Goal: Task Accomplishment & Management: Manage account settings

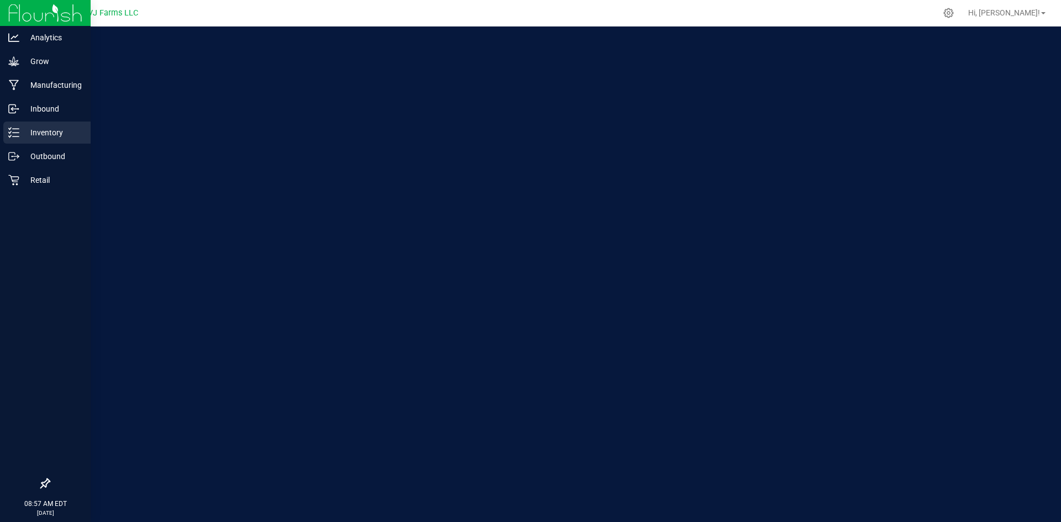
click at [18, 133] on line at bounding box center [16, 133] width 6 height 0
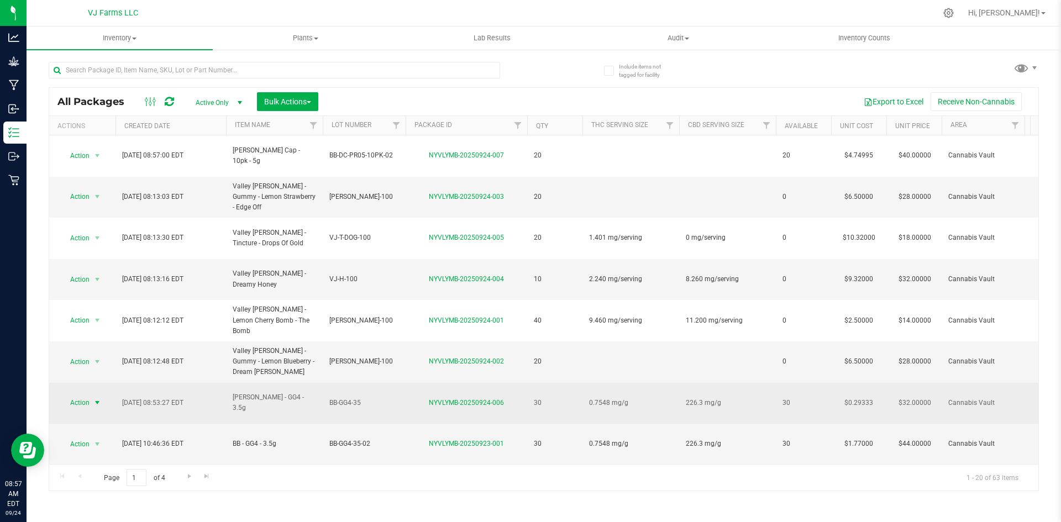
click at [76, 395] on span "Action" at bounding box center [75, 402] width 30 height 15
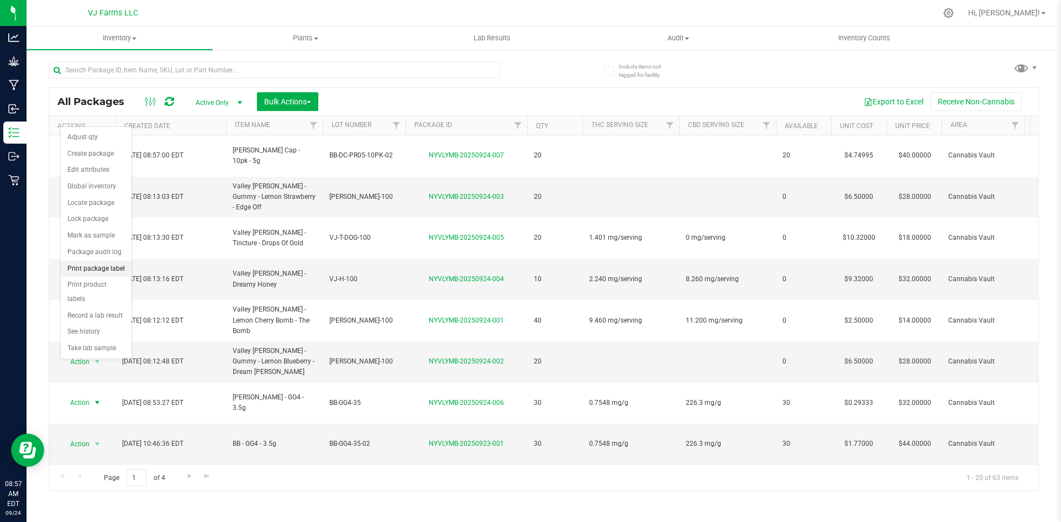
click at [92, 271] on li "Print package label" at bounding box center [96, 269] width 71 height 17
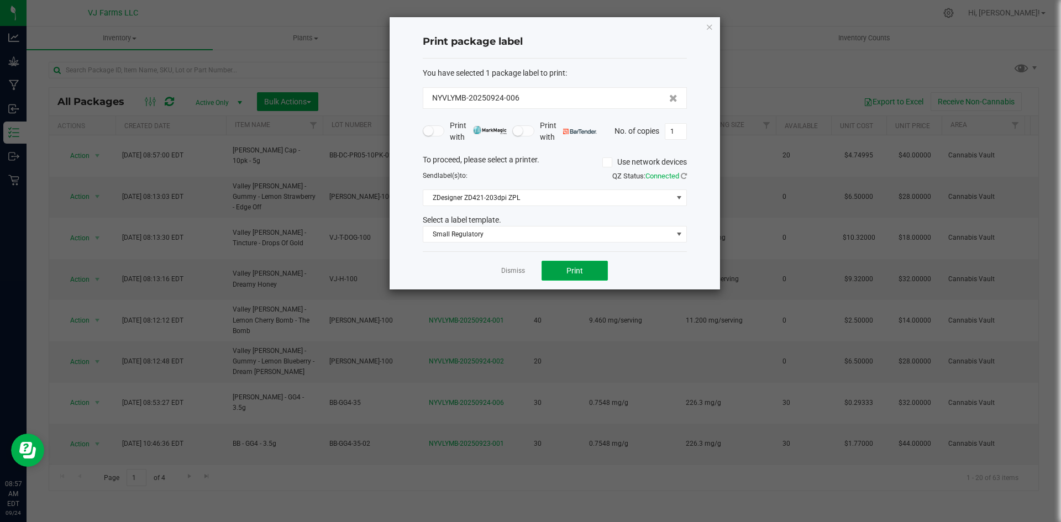
click at [578, 277] on button "Print" at bounding box center [575, 271] width 66 height 20
click at [600, 267] on button "Print" at bounding box center [575, 271] width 66 height 20
click at [575, 270] on span "Print" at bounding box center [574, 270] width 17 height 9
type input "30"
click at [571, 274] on span "Print" at bounding box center [574, 270] width 17 height 9
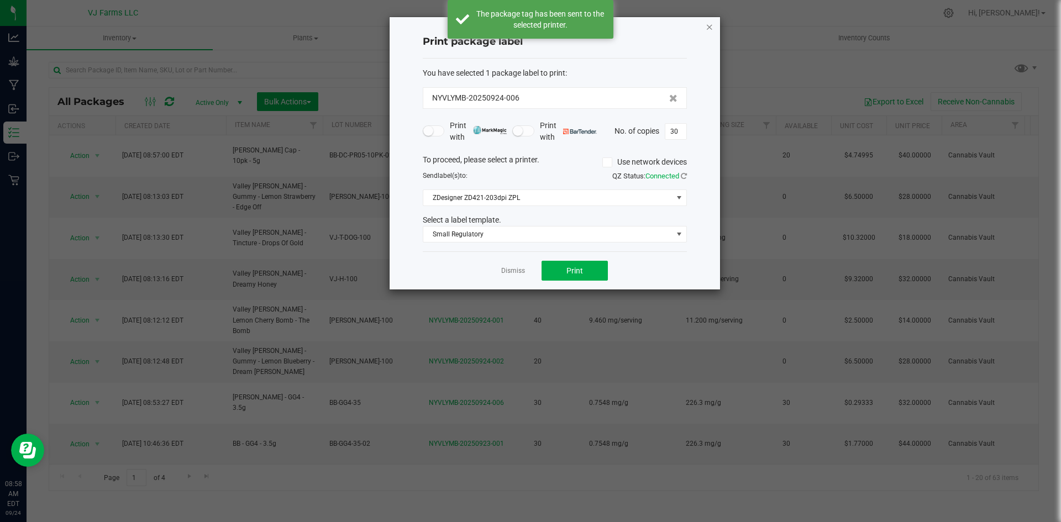
click at [712, 24] on icon "button" at bounding box center [710, 26] width 8 height 13
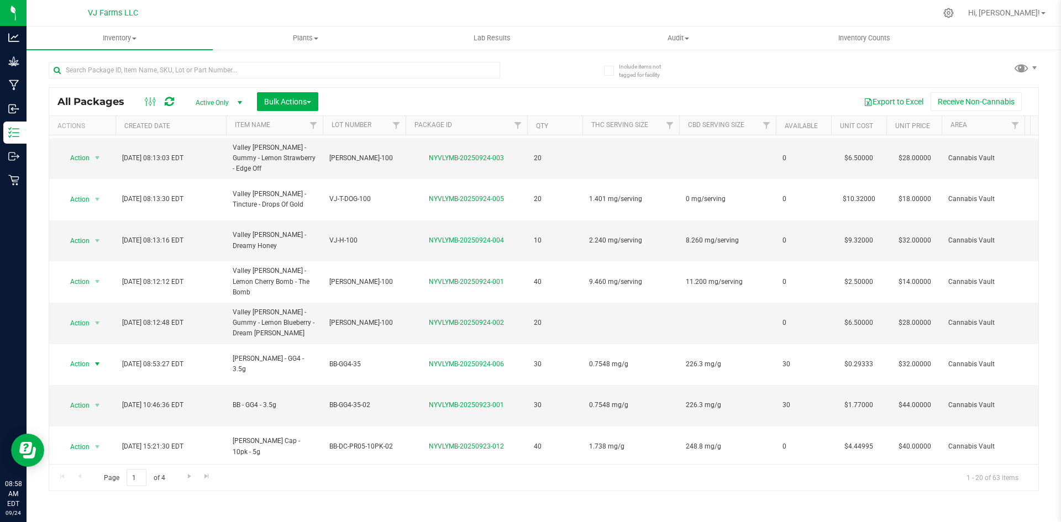
scroll to position [55, 0]
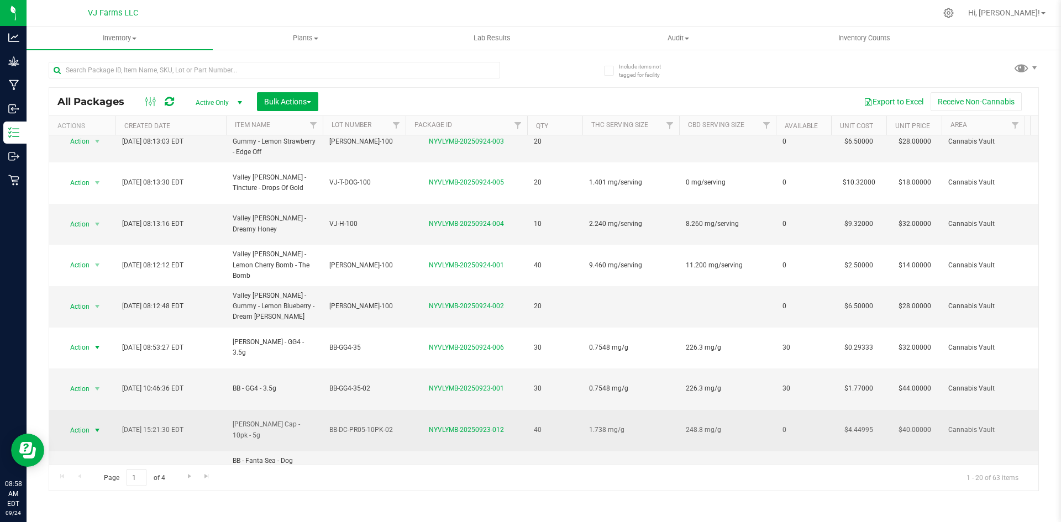
click at [96, 426] on span "select" at bounding box center [97, 430] width 9 height 9
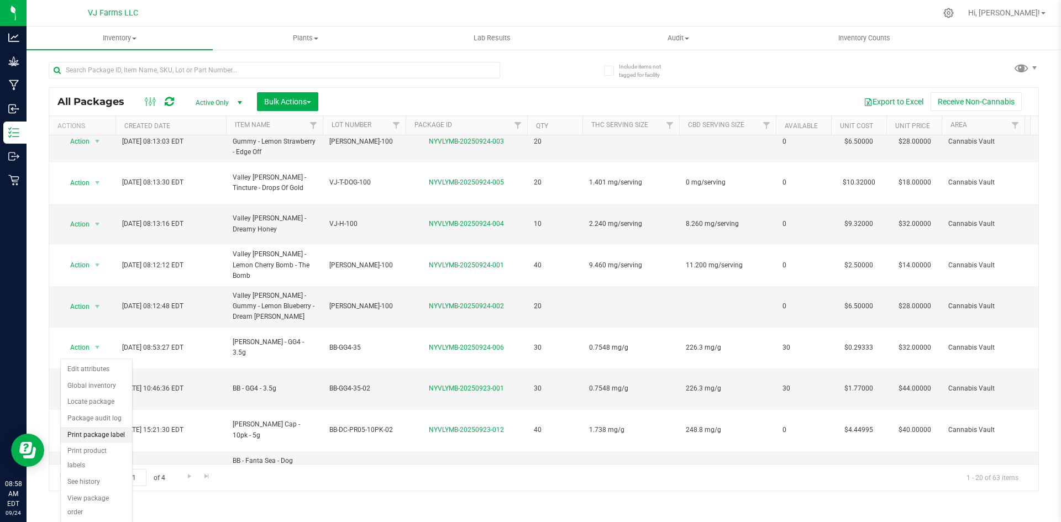
click at [116, 435] on li "Print package label" at bounding box center [96, 435] width 71 height 17
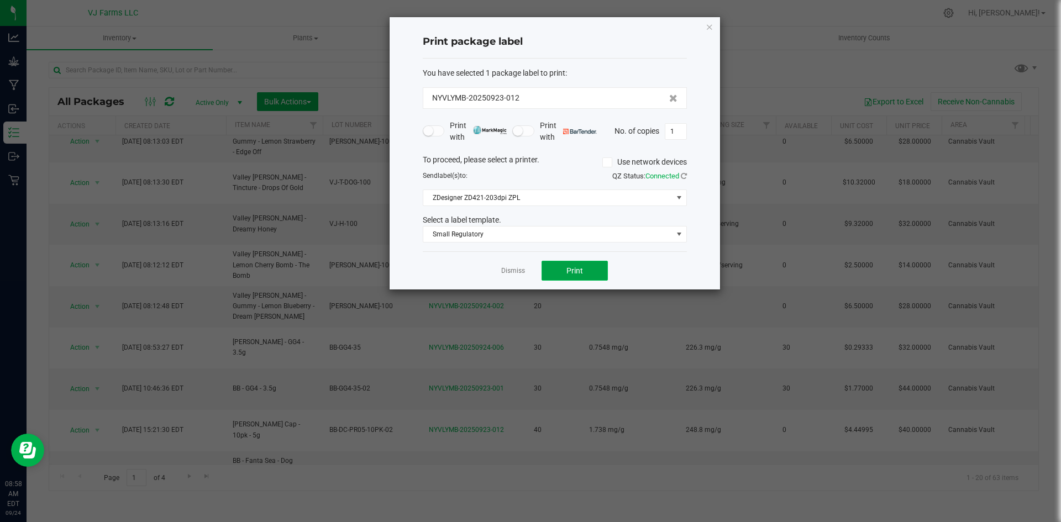
click at [589, 266] on button "Print" at bounding box center [575, 271] width 66 height 20
drag, startPoint x: 619, startPoint y: 273, endPoint x: 587, endPoint y: 268, distance: 32.4
click at [616, 273] on div "Dismiss Print" at bounding box center [555, 270] width 264 height 38
click at [578, 264] on button "Print" at bounding box center [575, 271] width 66 height 20
click at [601, 275] on button "Print" at bounding box center [575, 271] width 66 height 20
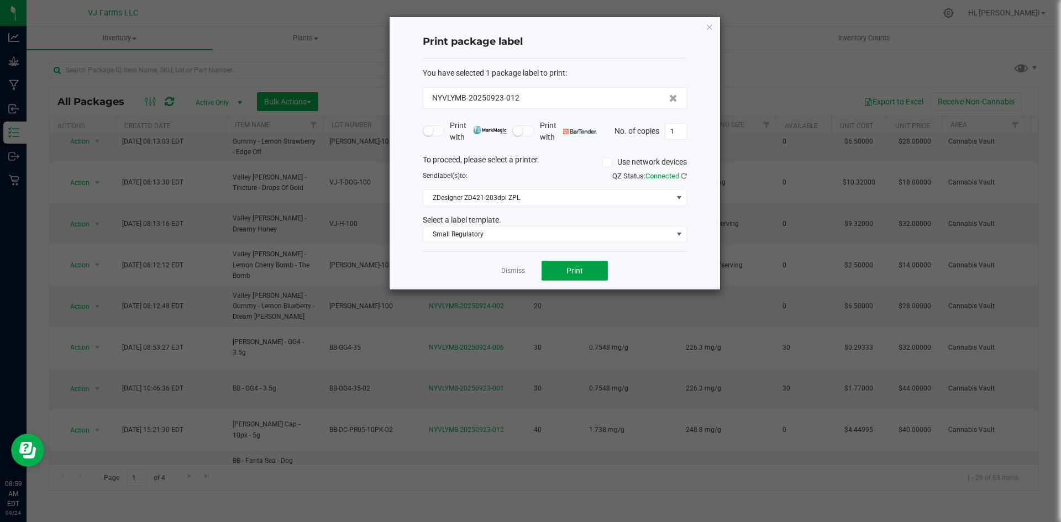
click at [574, 269] on span "Print" at bounding box center [574, 270] width 17 height 9
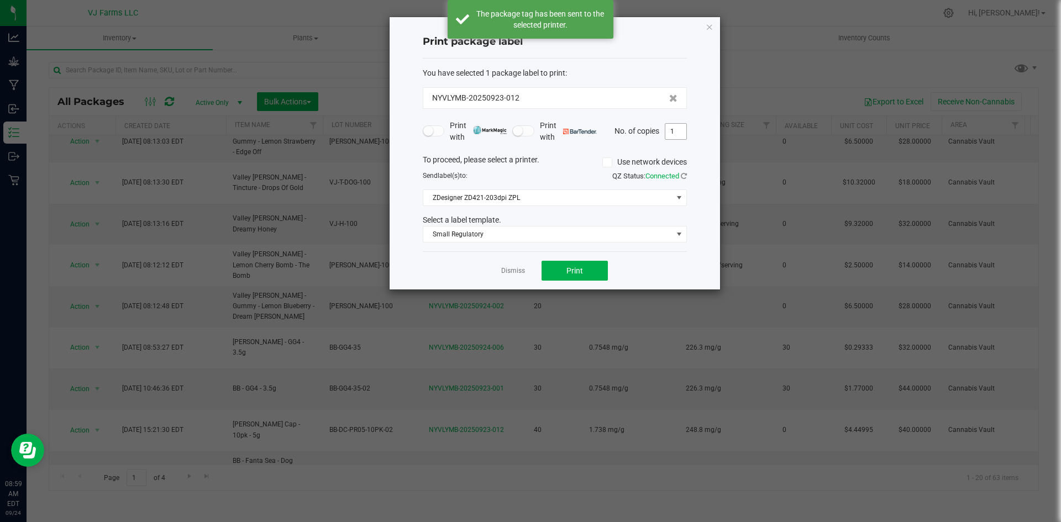
drag, startPoint x: 682, startPoint y: 122, endPoint x: 683, endPoint y: 130, distance: 8.3
click at [683, 123] on div "Print with Print with No. of copies 1" at bounding box center [555, 131] width 264 height 23
click at [683, 130] on input "1" at bounding box center [675, 131] width 21 height 15
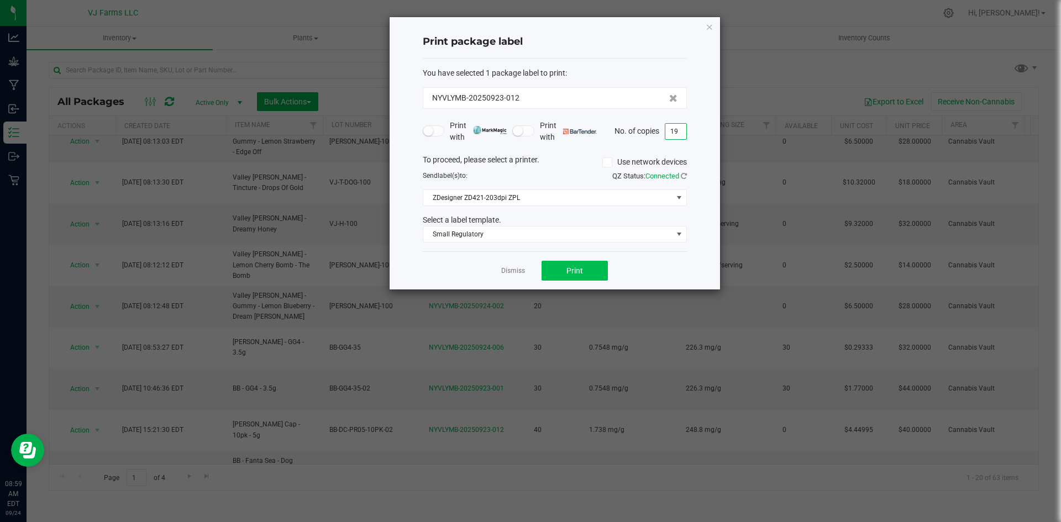
type input "19"
click at [596, 267] on button "Print" at bounding box center [575, 271] width 66 height 20
click at [517, 269] on link "Dismiss" at bounding box center [513, 270] width 24 height 9
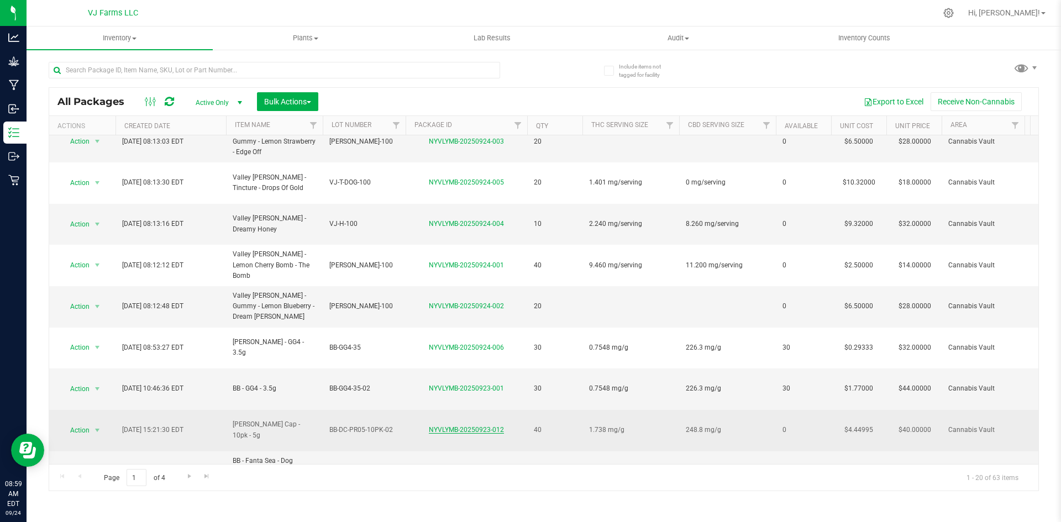
click at [438, 426] on link "NYVLYMB-20250923-012" at bounding box center [466, 430] width 75 height 8
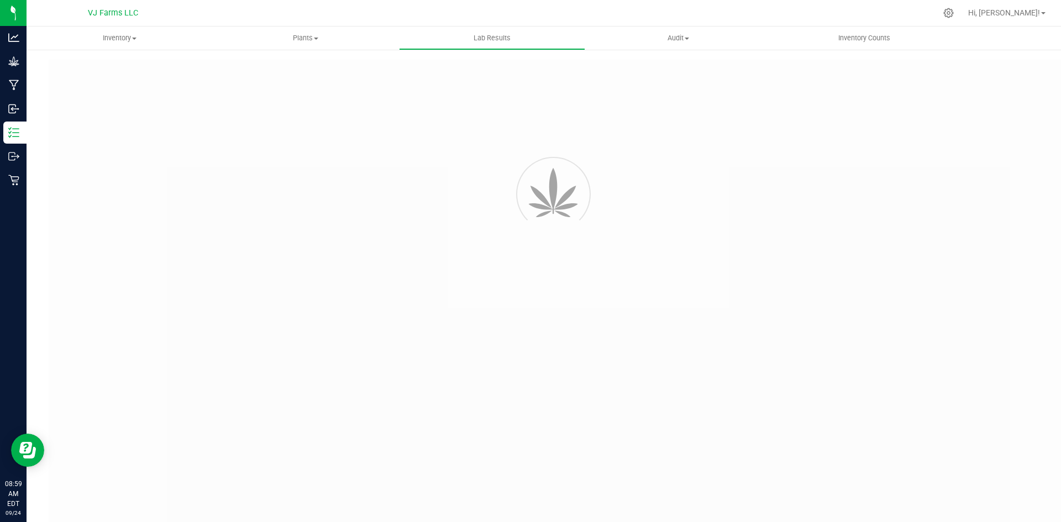
type input "NYVLYMB-20250918-006"
type input "54648"
type input "NYVLYMB-20250918-006"
type input "[DATE] 9:39 AM"
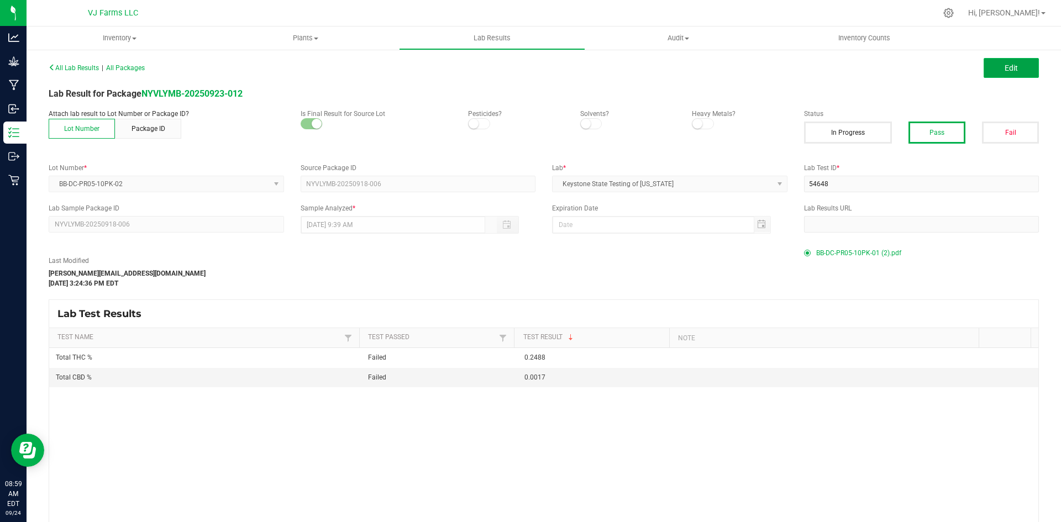
click at [984, 66] on button "Edit" at bounding box center [1011, 68] width 55 height 20
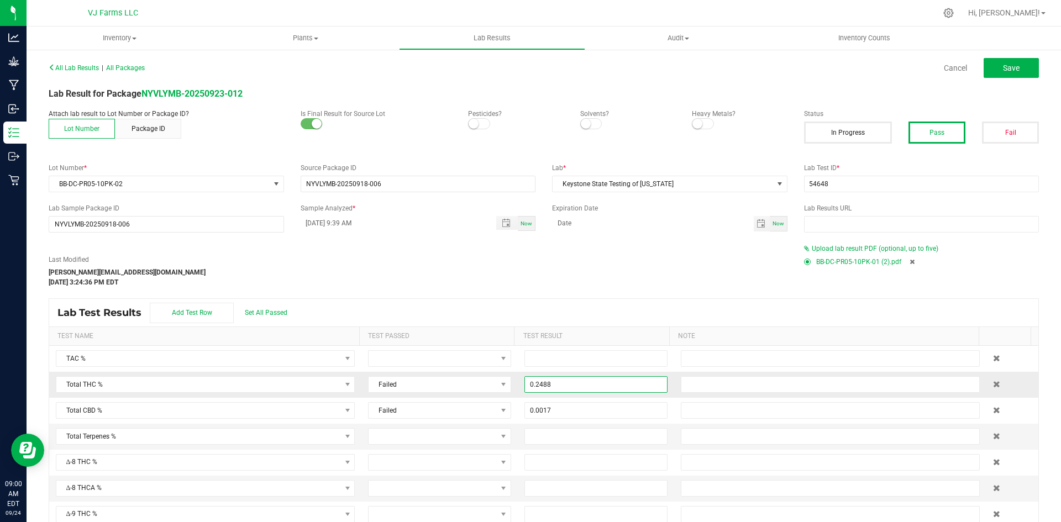
drag, startPoint x: 599, startPoint y: 384, endPoint x: 518, endPoint y: 382, distance: 80.7
click at [525, 382] on input "0.2488" at bounding box center [596, 384] width 142 height 15
click at [601, 386] on input "0.2488" at bounding box center [596, 384] width 142 height 15
type input "0"
paste input "24.88"
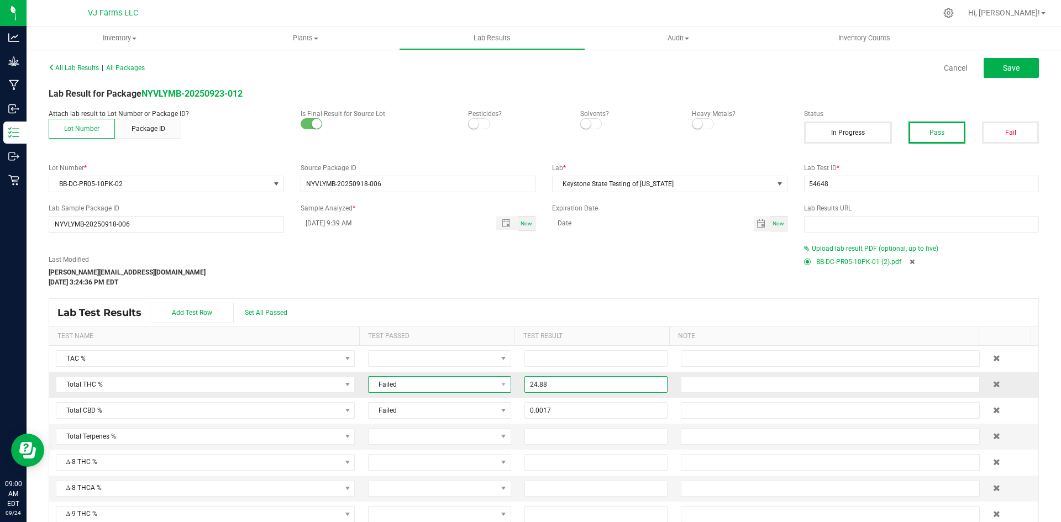
type input "24.8800"
click at [419, 383] on span "Failed" at bounding box center [433, 384] width 128 height 15
click at [403, 432] on li "Passed" at bounding box center [433, 431] width 139 height 19
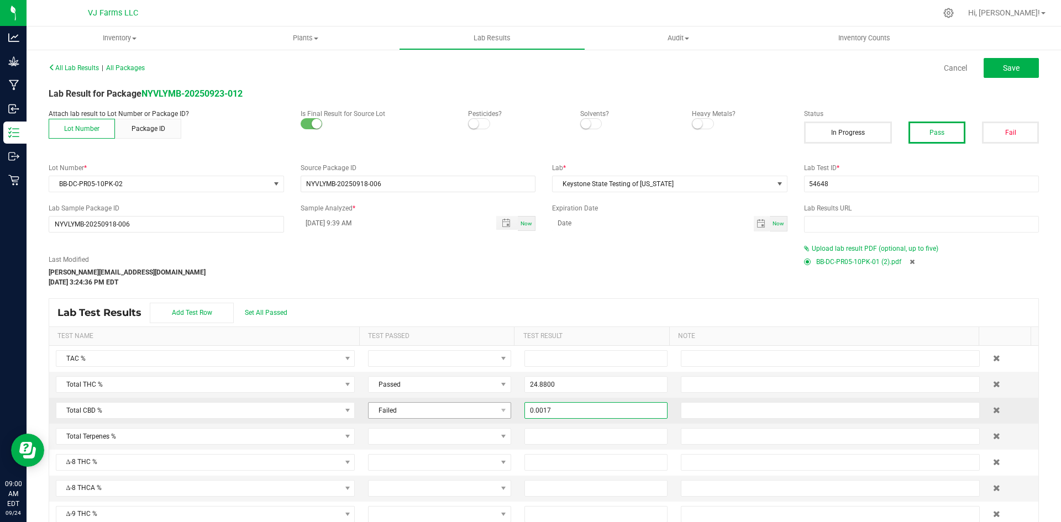
drag, startPoint x: 585, startPoint y: 413, endPoint x: 474, endPoint y: 408, distance: 110.7
click at [474, 408] on tr "Total CBD % Failed 0.0017" at bounding box center [543, 411] width 989 height 26
click at [563, 408] on input "0.0017" at bounding box center [596, 410] width 142 height 15
type input "0"
paste input "0.1738"
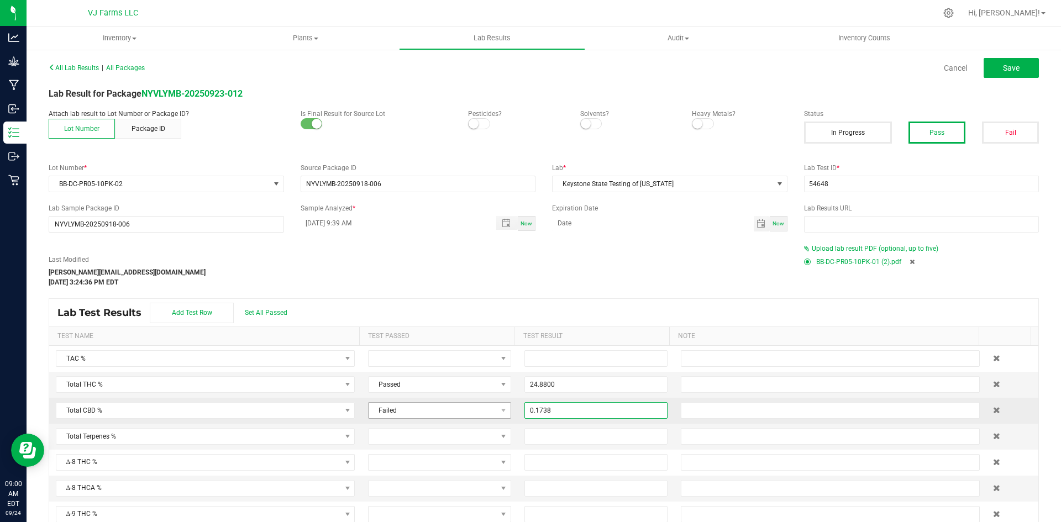
type input "0.1738"
click at [443, 413] on span "Failed" at bounding box center [433, 410] width 128 height 15
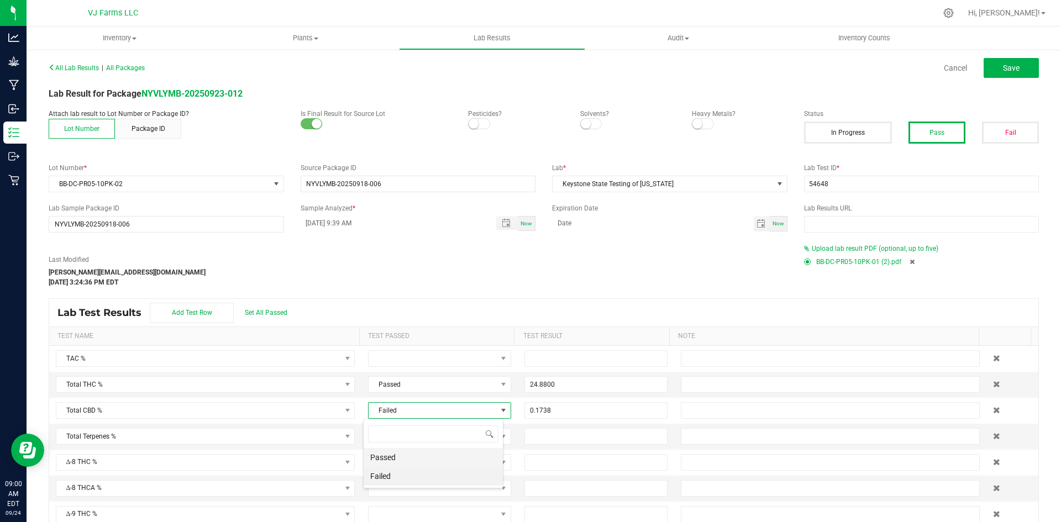
click at [423, 461] on li "Passed" at bounding box center [433, 457] width 139 height 19
click at [984, 67] on button "Save" at bounding box center [1011, 68] width 55 height 20
type input "24.8800"
type input "0.1738"
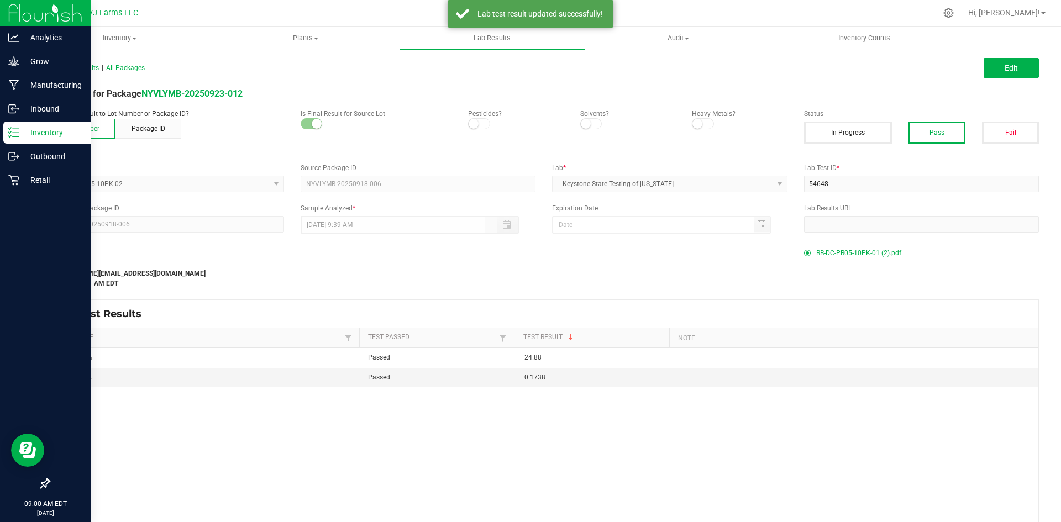
click at [28, 130] on p "Inventory" at bounding box center [52, 132] width 66 height 13
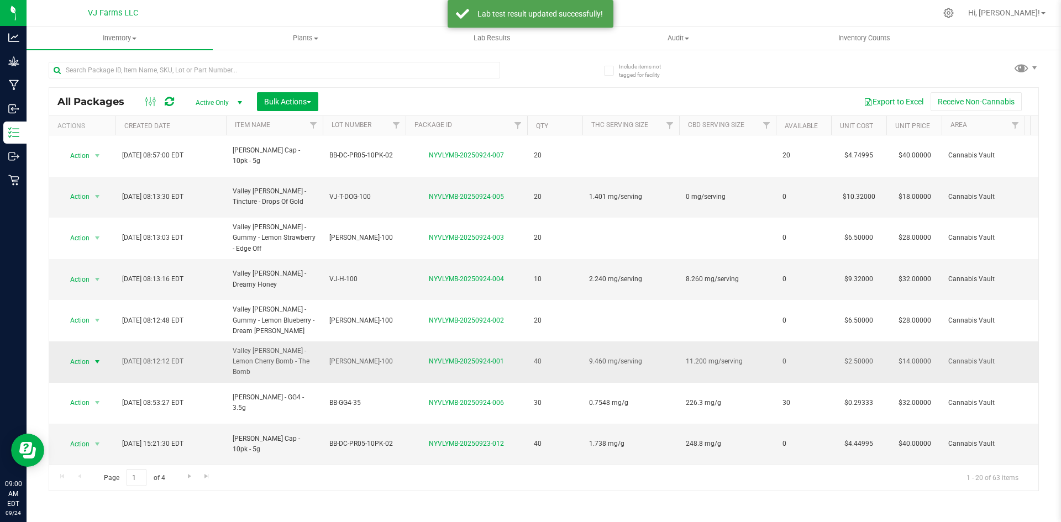
click at [71, 354] on span "Action" at bounding box center [75, 361] width 30 height 15
click at [87, 437] on span "Action" at bounding box center [75, 444] width 30 height 15
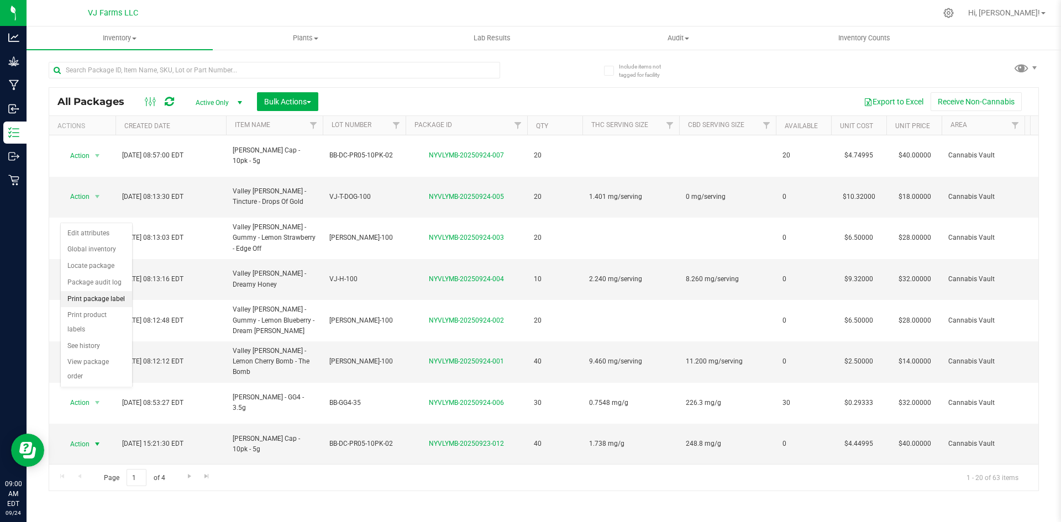
click at [117, 301] on li "Print package label" at bounding box center [96, 299] width 71 height 17
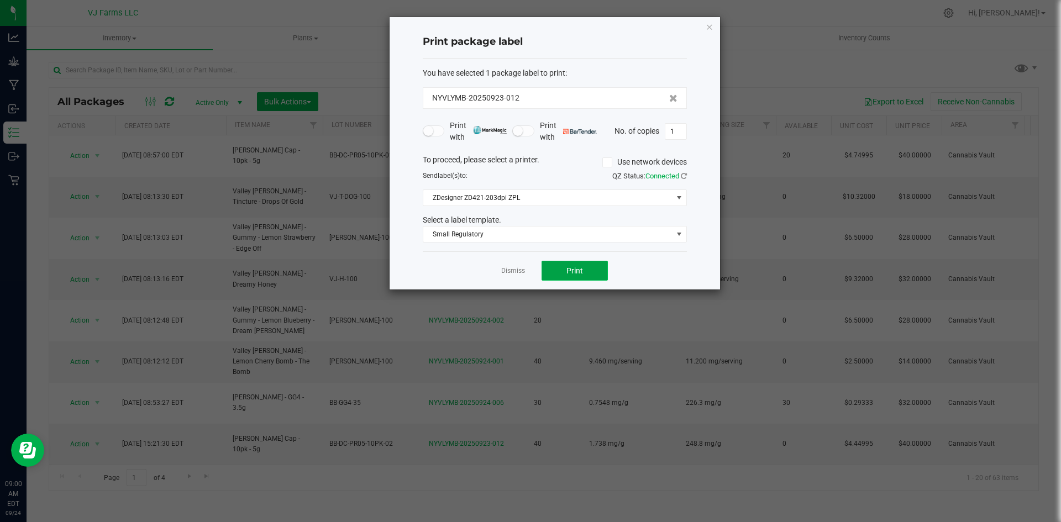
click at [569, 269] on span "Print" at bounding box center [574, 270] width 17 height 9
click at [670, 128] on input "1" at bounding box center [675, 131] width 21 height 15
click at [677, 131] on input "1" at bounding box center [675, 131] width 21 height 15
click at [559, 268] on button "Print" at bounding box center [575, 271] width 66 height 20
type input "40"
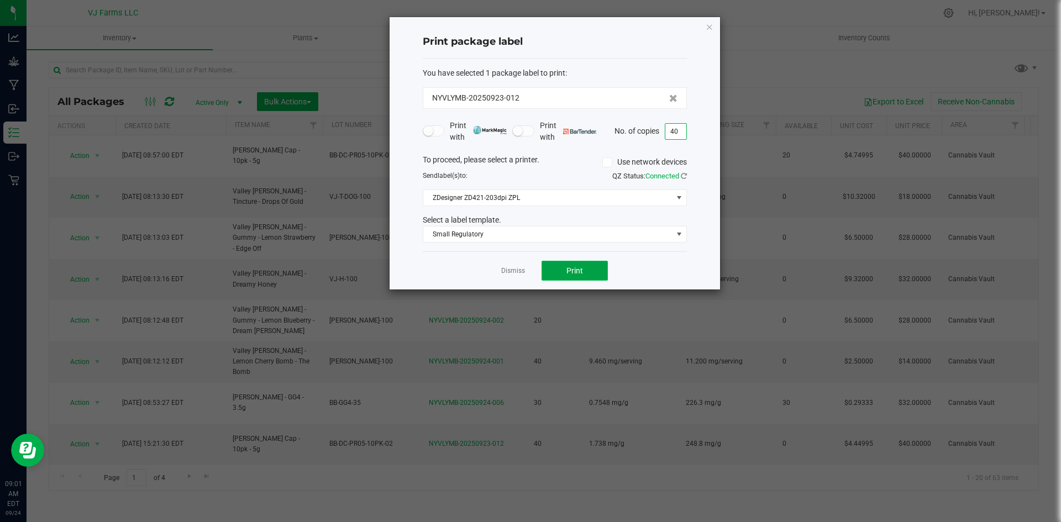
click at [568, 266] on span "Print" at bounding box center [574, 270] width 17 height 9
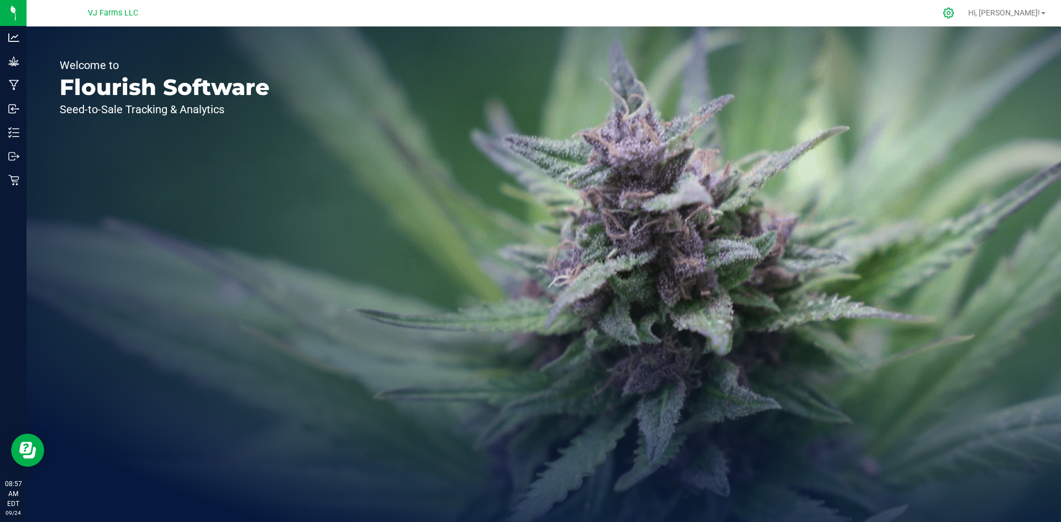
click at [957, 13] on div at bounding box center [948, 13] width 15 height 12
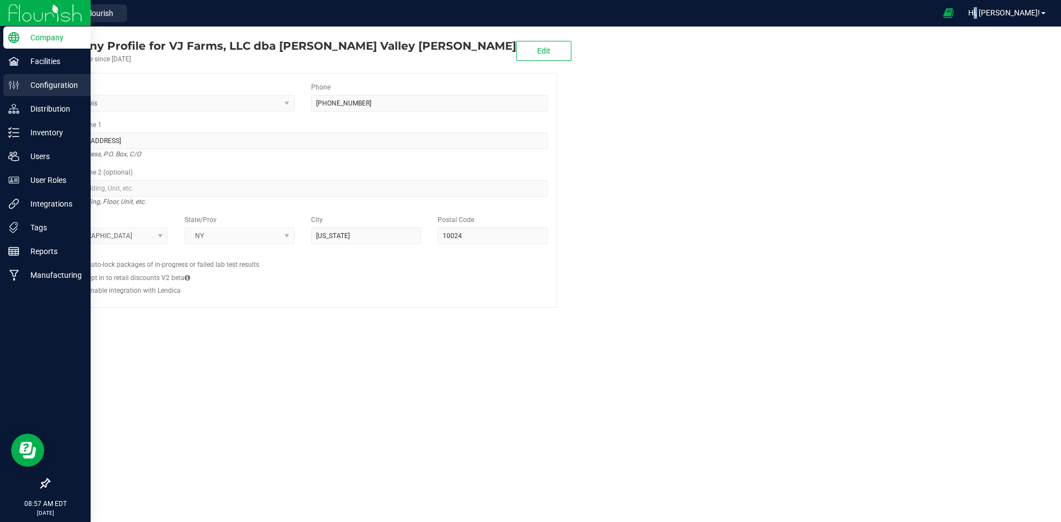
click at [57, 97] on link "Configuration" at bounding box center [45, 86] width 91 height 24
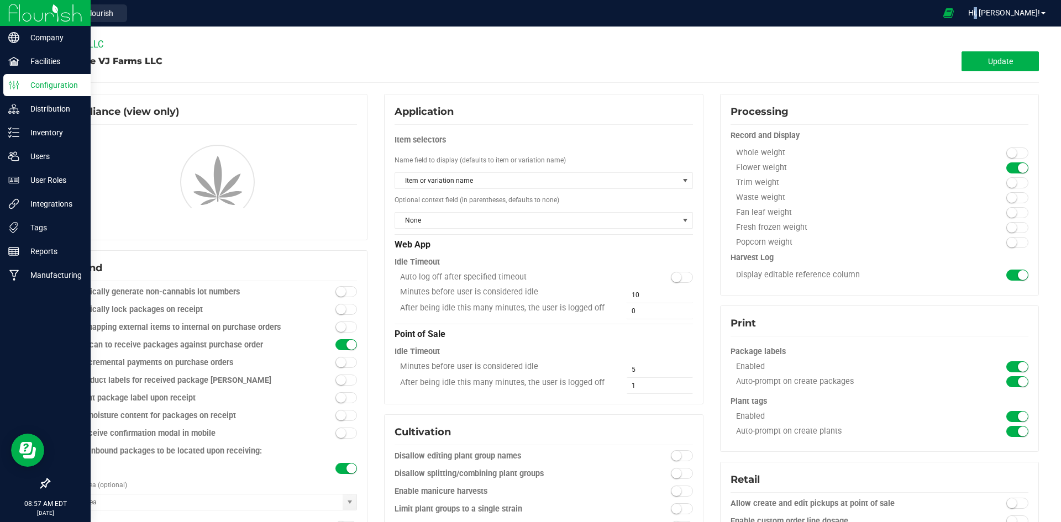
type input "Cannabis Vault"
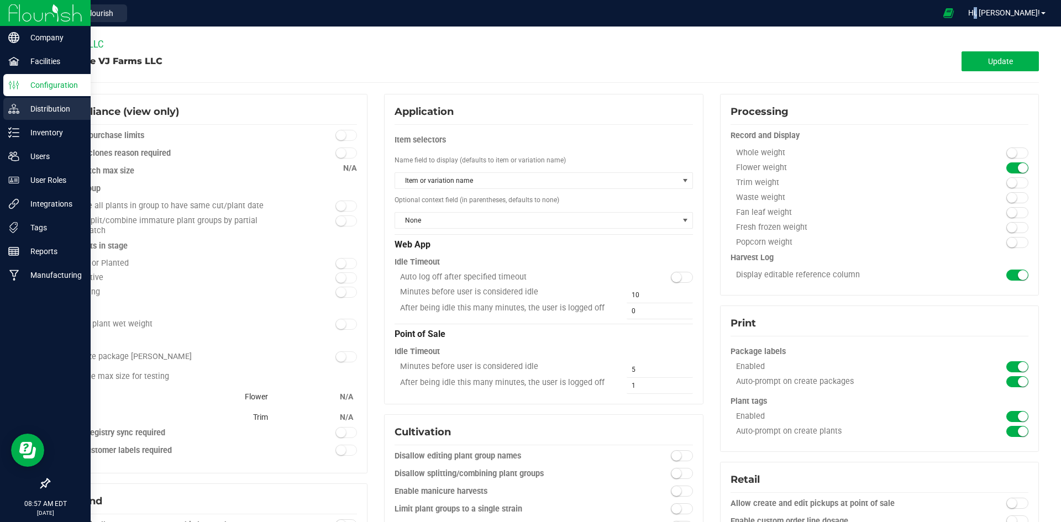
click at [57, 104] on p "Distribution" at bounding box center [52, 108] width 66 height 13
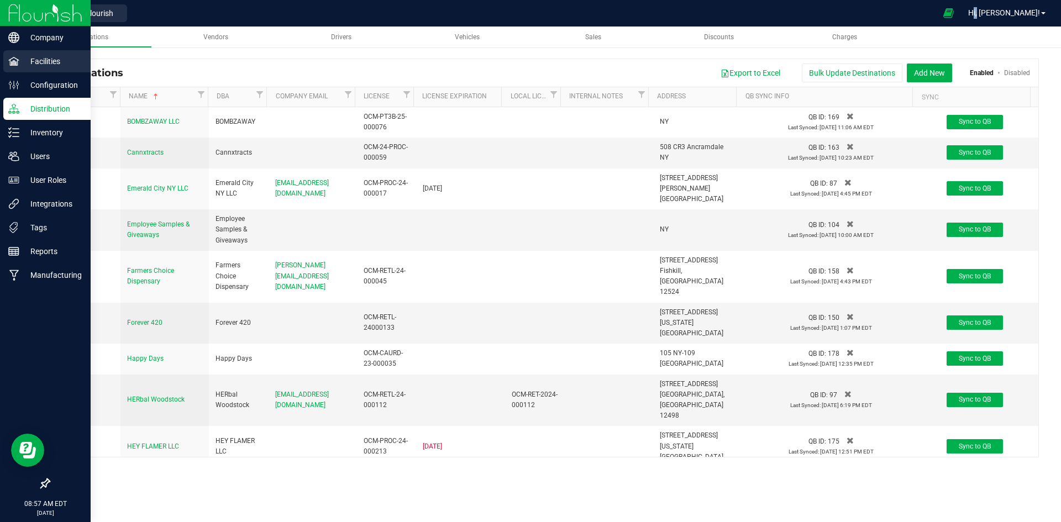
click at [64, 59] on p "Facilities" at bounding box center [52, 61] width 66 height 13
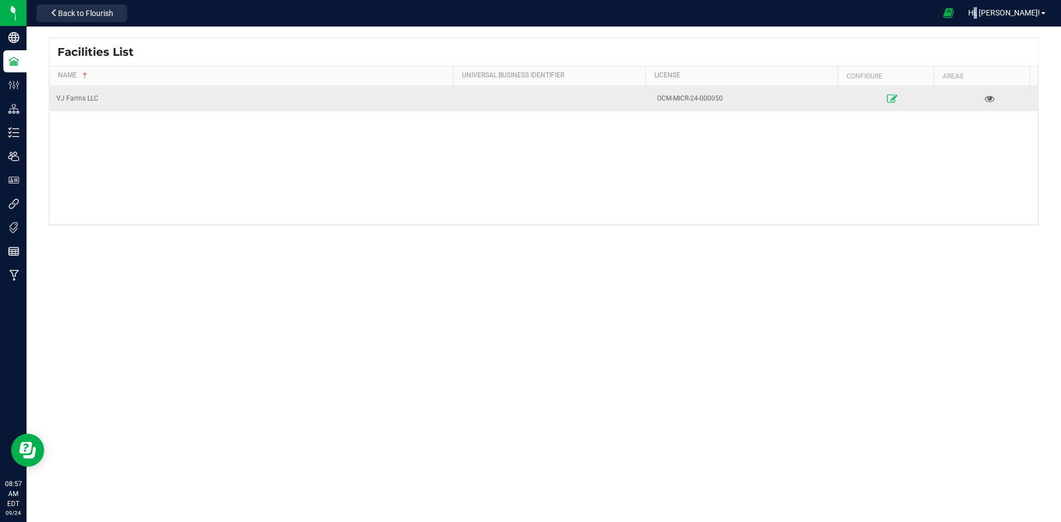
click at [891, 99] on link at bounding box center [893, 99] width 92 height 18
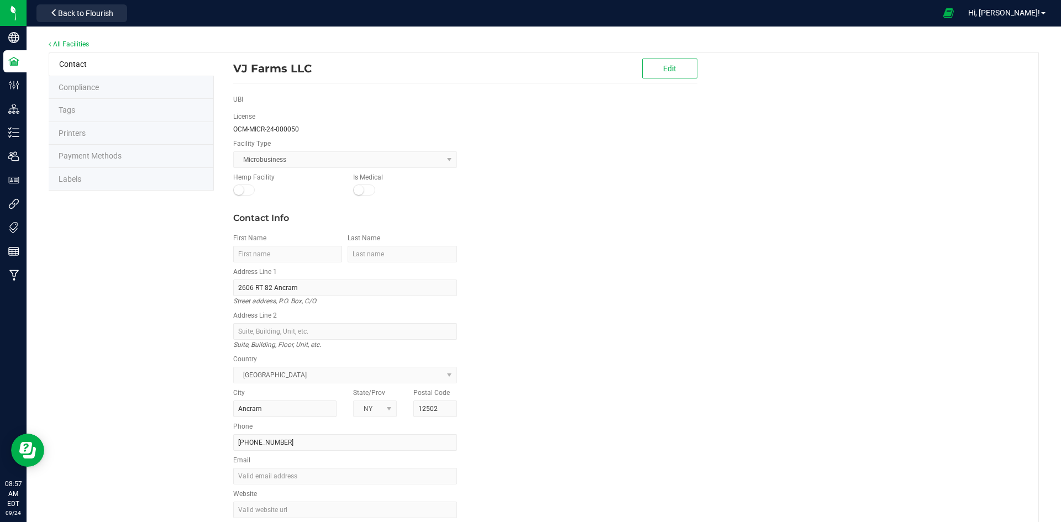
click at [112, 170] on li "Labels" at bounding box center [131, 179] width 165 height 23
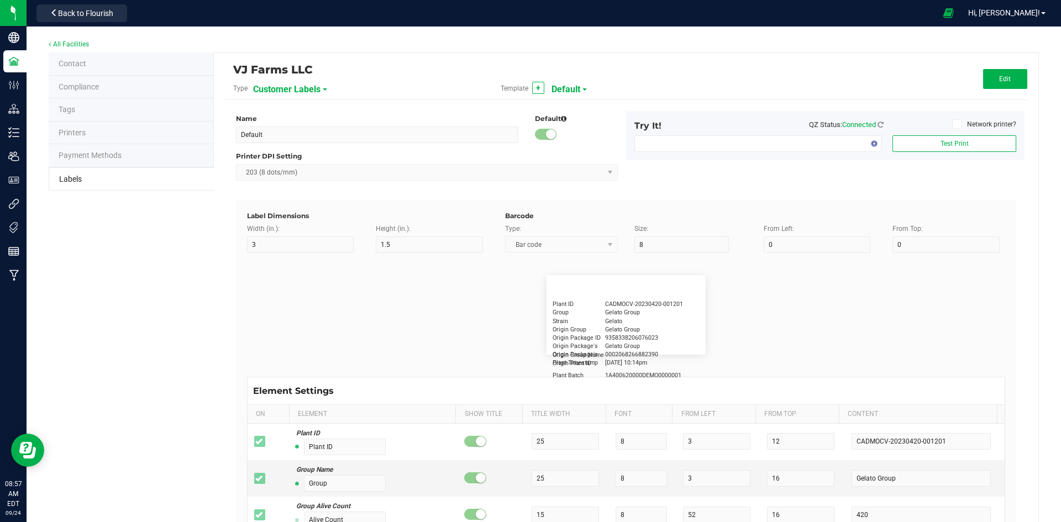
type input "2.25"
type input "1.25"
type input "20"
type input "5"
type input "Customer"
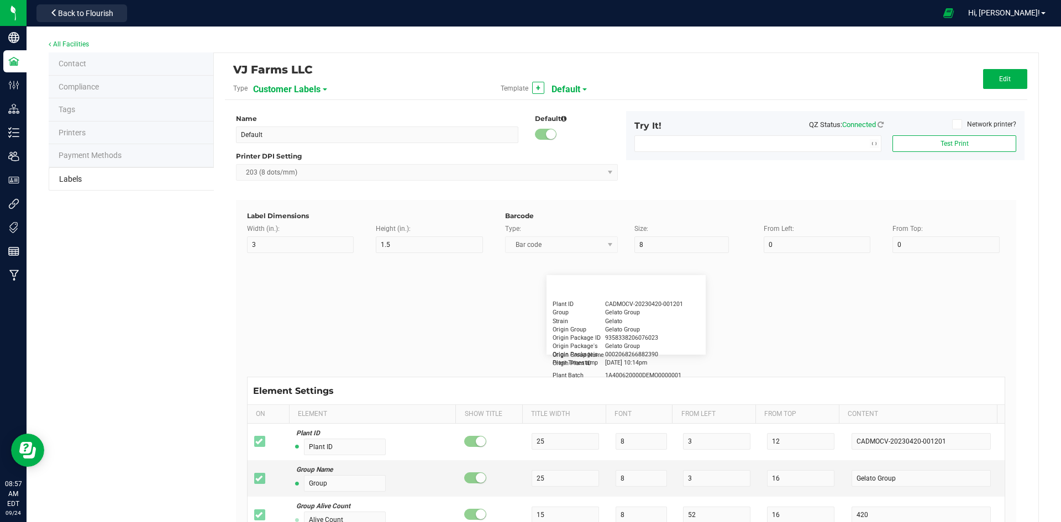
type input "15"
type input "5"
type input "Firstname Lastname"
type input "Product"
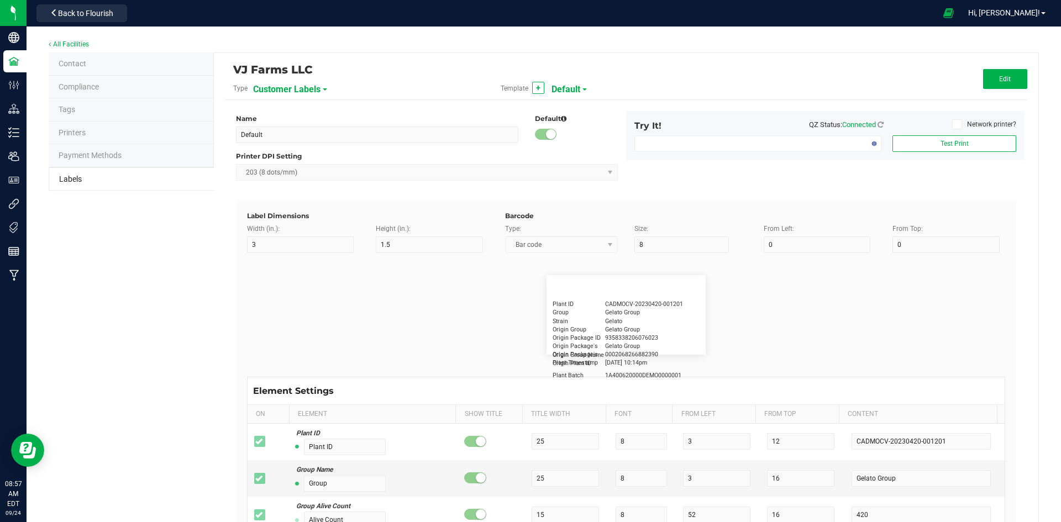
type input "15"
type input "5"
type input "10"
type input "GSC Oil Tincture"
type input "Qty"
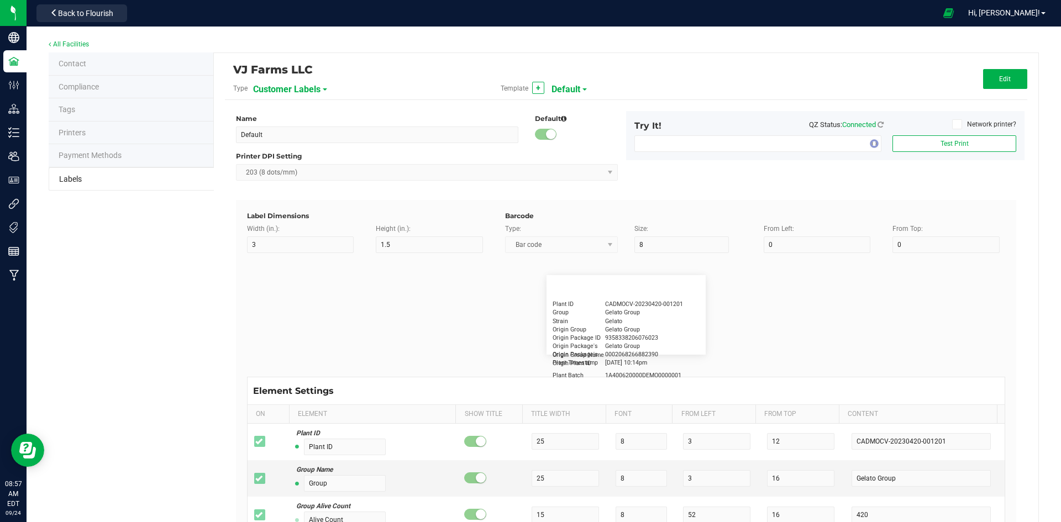
type input "5"
type input "15"
type input "3 ea"
type input "Physician"
type input "15"
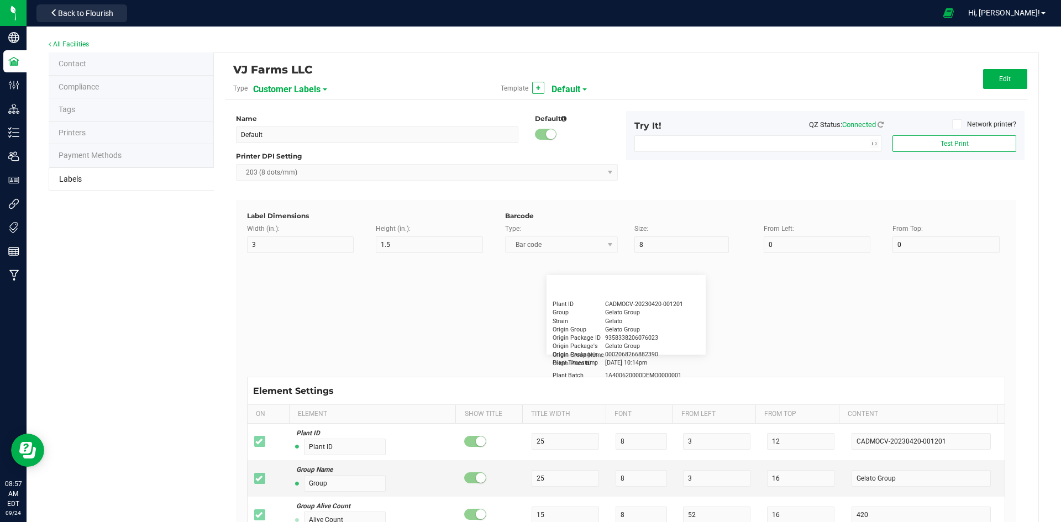
type input "5"
type input "Docfirst Doclast, MD."
type input "Order Date"
type input "15"
type input "5"
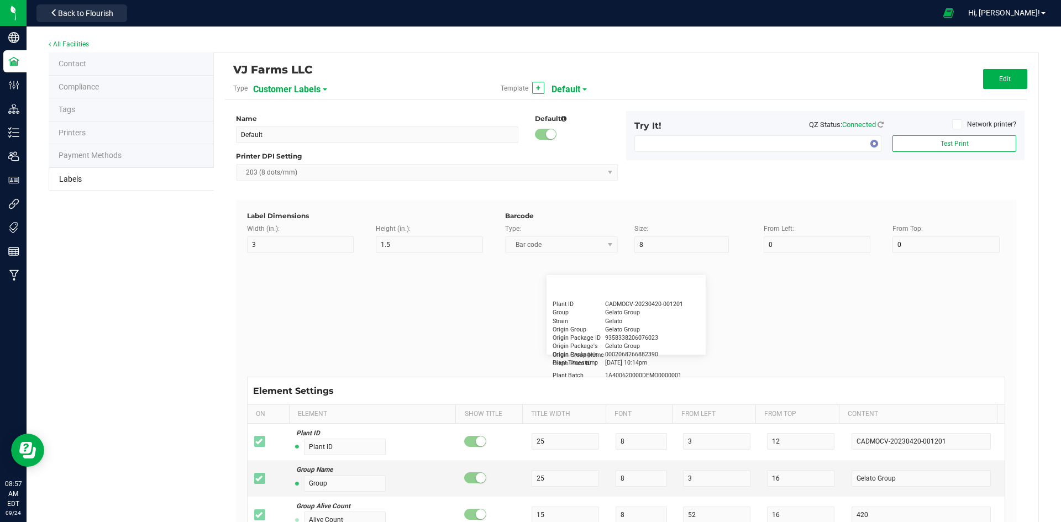
type input "25"
type input "4/20/2019 1:17 pm"
type input "Package ID"
type input "15"
type input "5"
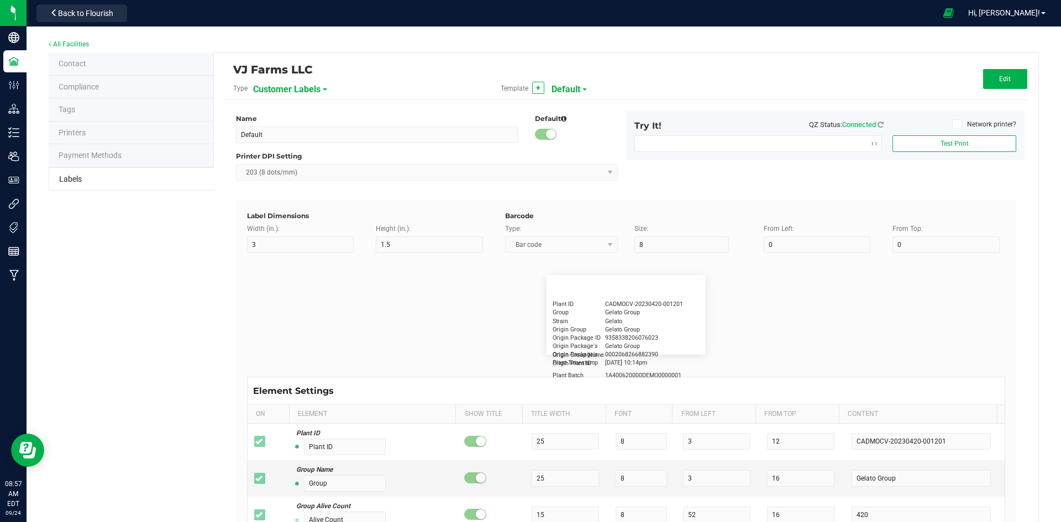
type input "10"
type input "CADMODS-20230420-096"
type input "Lot Number"
type input "15"
type input "5"
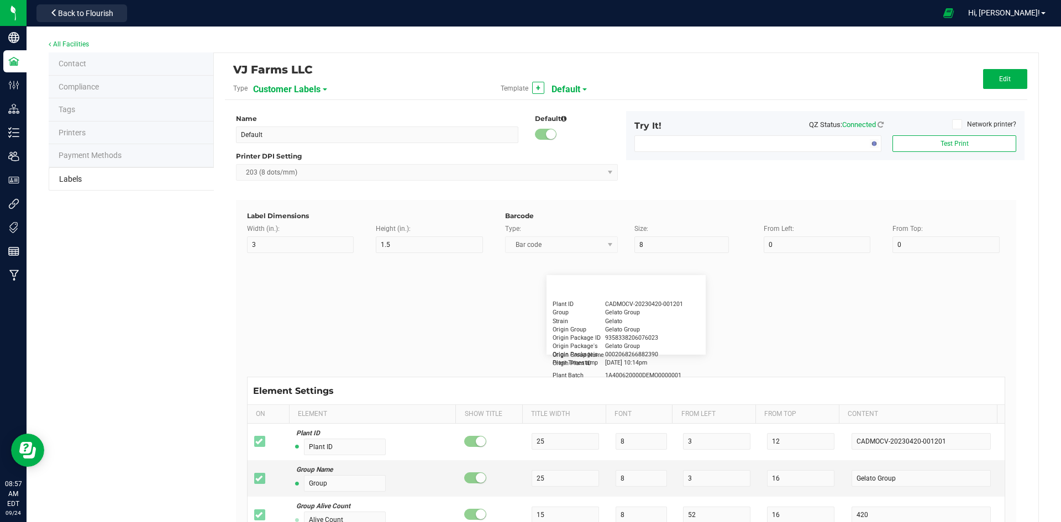
type input "10"
type input "LOTPXGDP-0912"
type input "Warning"
type input "15"
type input "5"
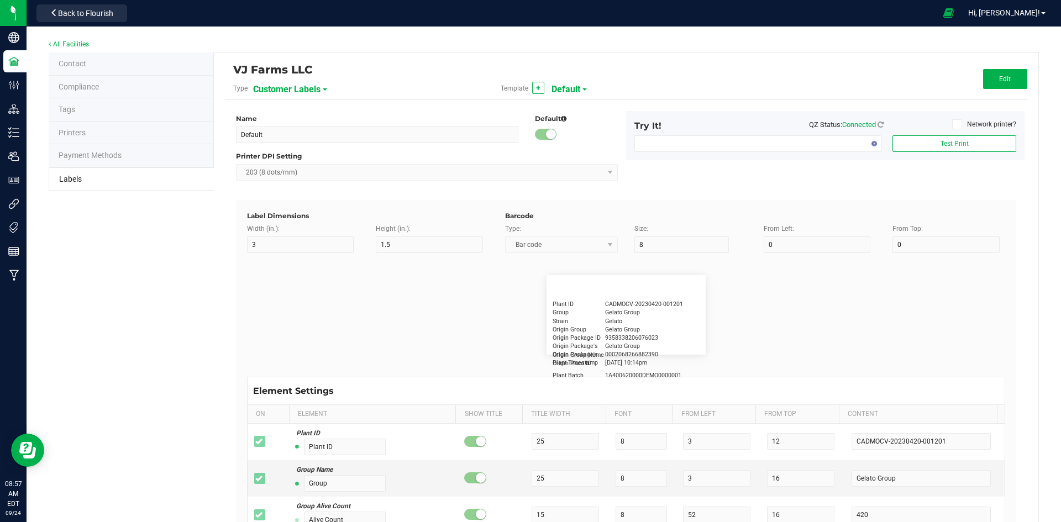
type input "30"
type input "Type Warning Here"
type input "Brand"
type input "15"
type input "5"
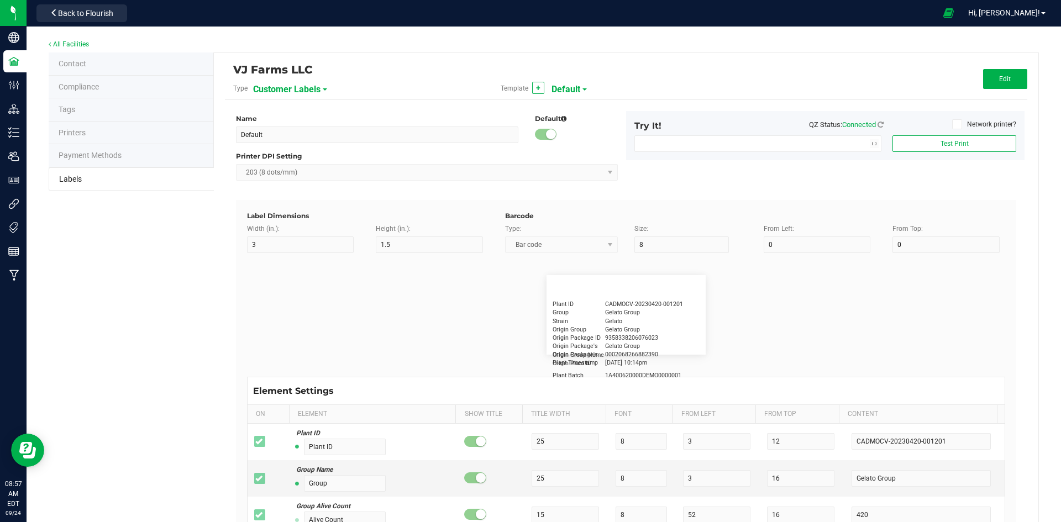
type input "30"
type input "Cannabis Co."
type input "NDC Number"
type input "15"
type input "5"
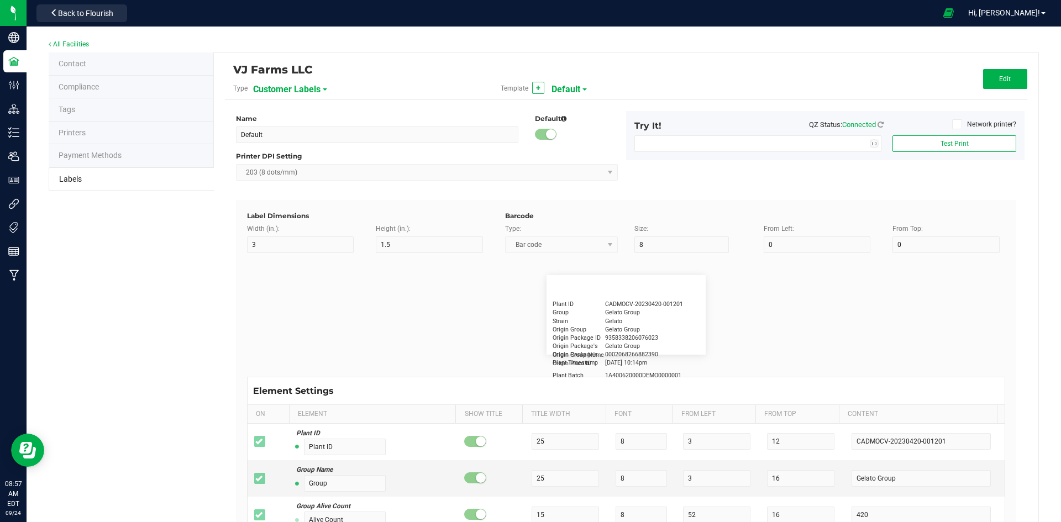
type input "30"
type input "0777-3105-02"
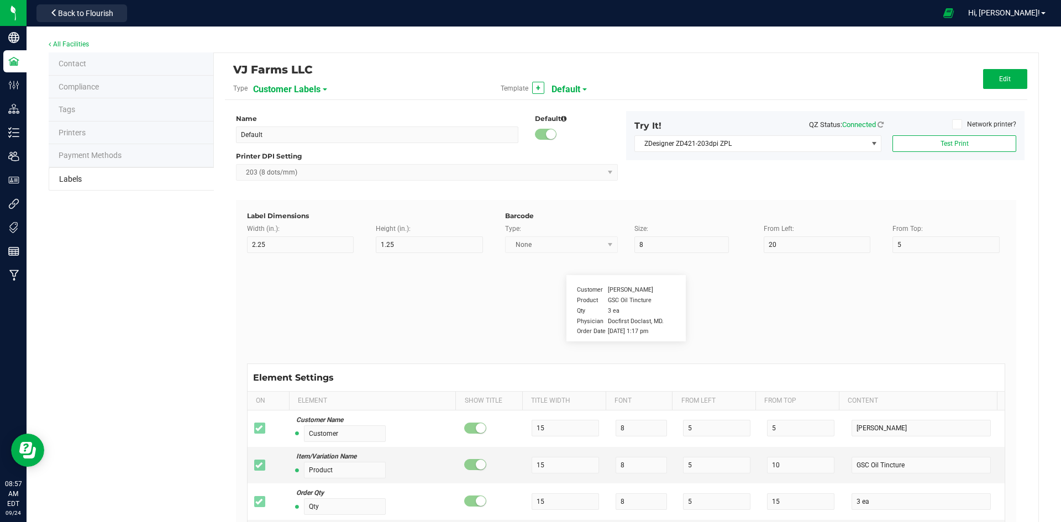
click at [302, 79] on div "Customer Labels" at bounding box center [314, 89] width 122 height 20
click at [302, 84] on span "Customer Labels" at bounding box center [286, 89] width 67 height 19
click at [296, 160] on li "Package Labels" at bounding box center [306, 155] width 109 height 20
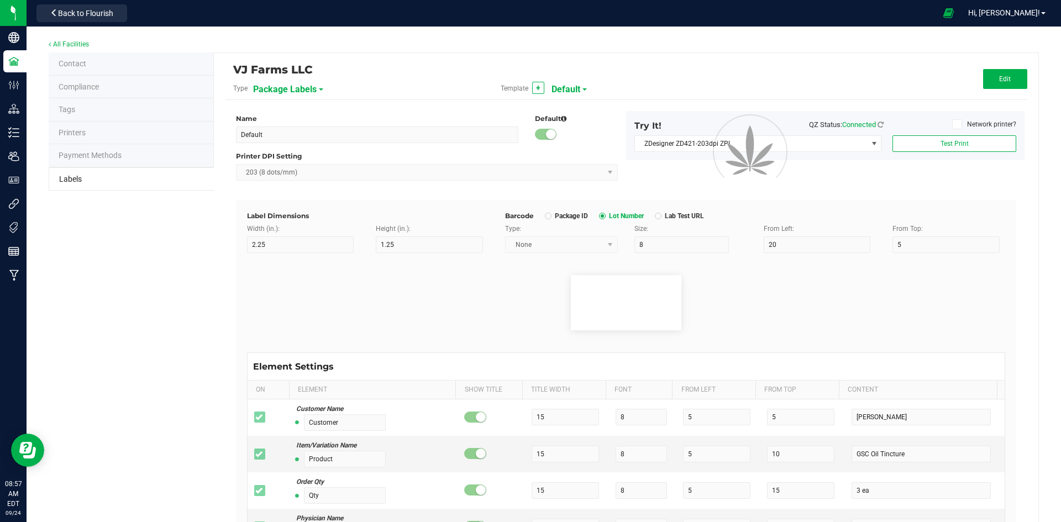
type input "Small Regulatory"
type input "1.2"
type input "0.85"
type input "6"
type input "4"
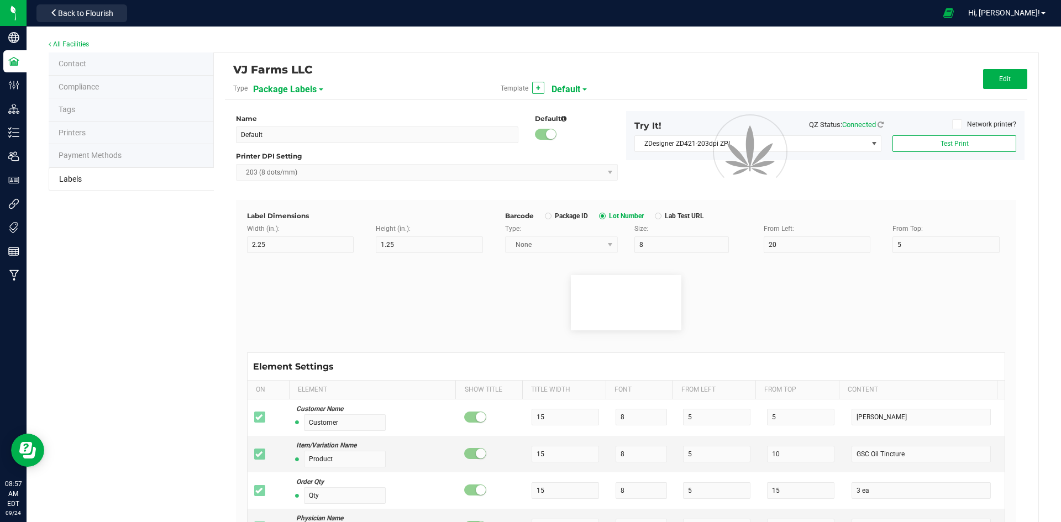
type input "19"
type input "1"
type input "6"
type input "4.5"
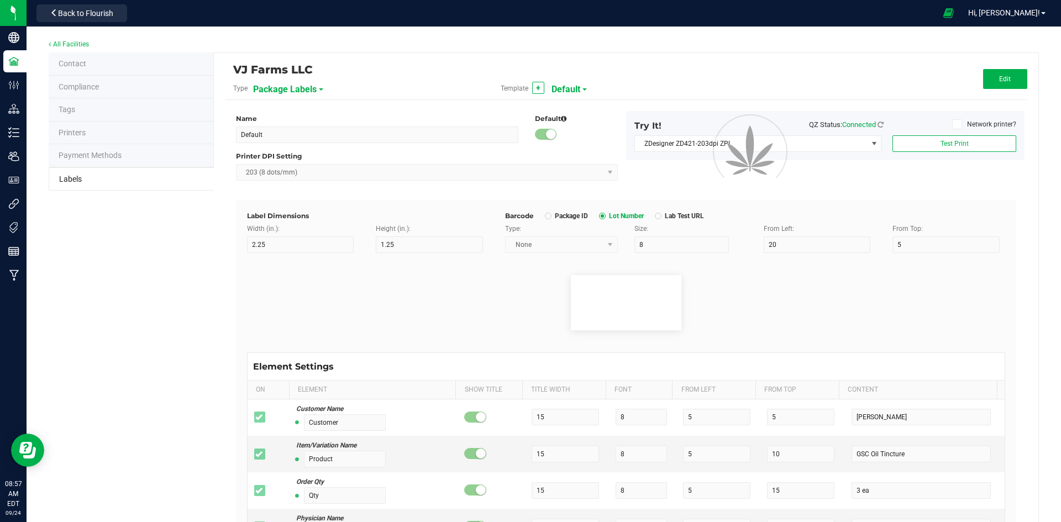
type input "BBB-DDC-PR00-10PK-0000"
type input "Exp/Use By"
type input "13"
type input "6"
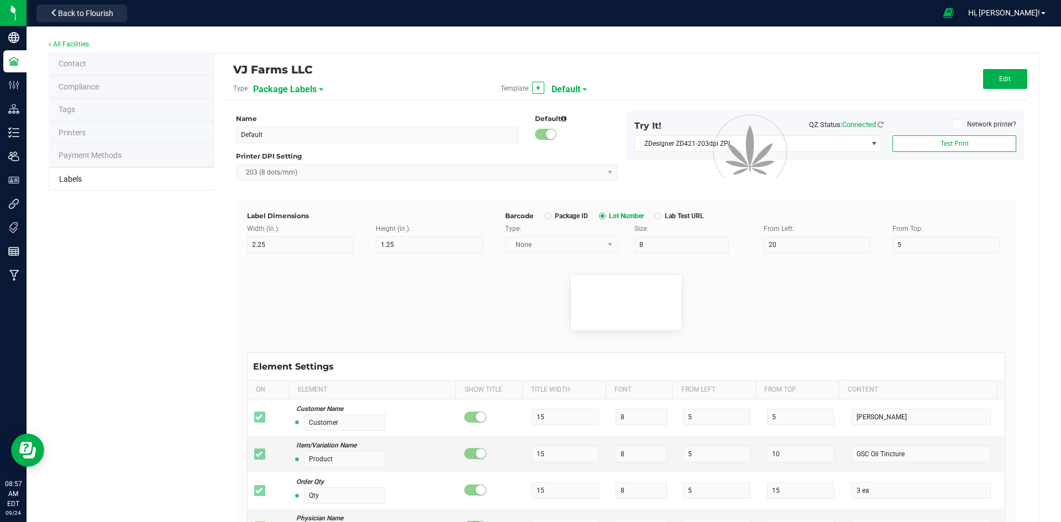
type input "13.5"
type input "4/20/2023"
type input "THC %"
type input "7"
type input "6"
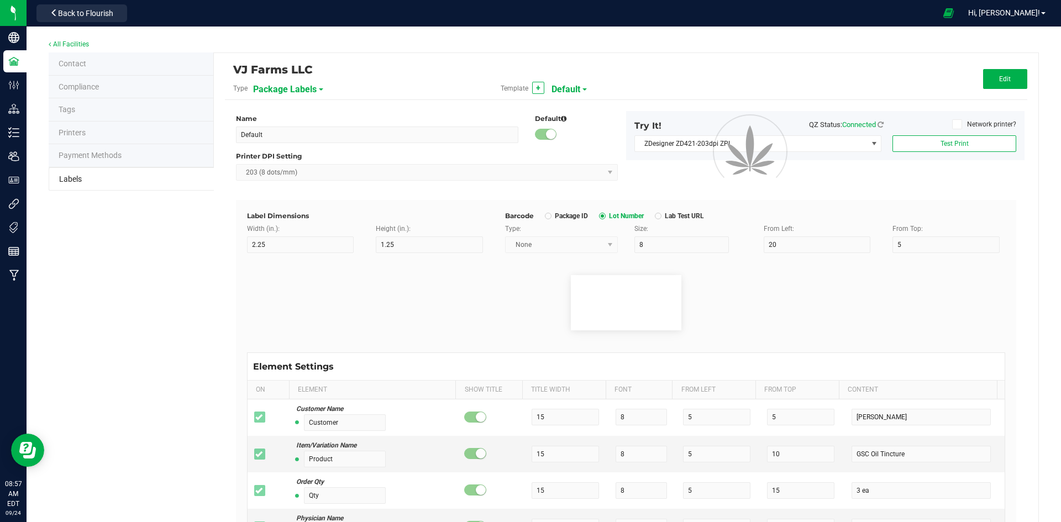
type input "6"
type input "7.5"
type input "28.03"
type input "CBD %"
type input "7"
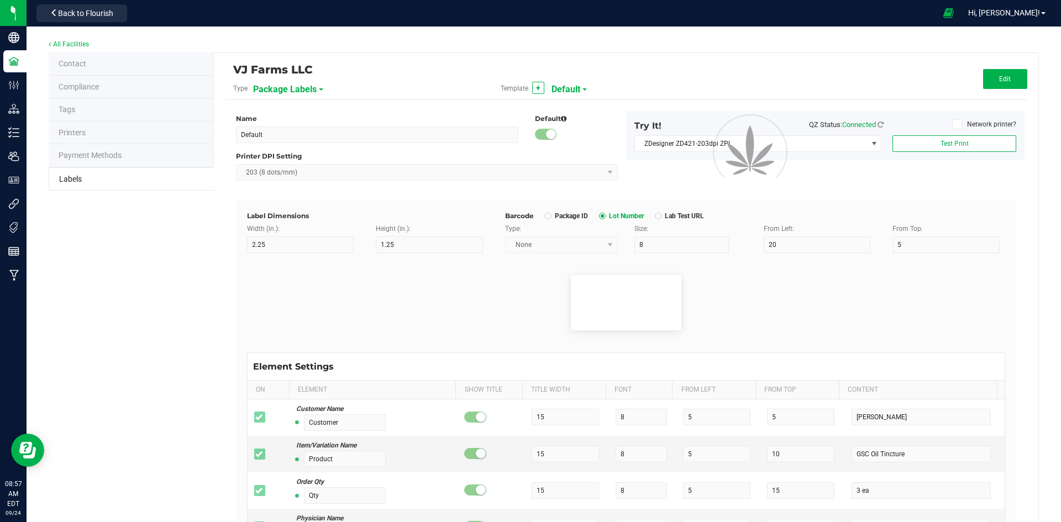
type input "6"
type input "10.5"
type input "27.43"
type input "Serving Size"
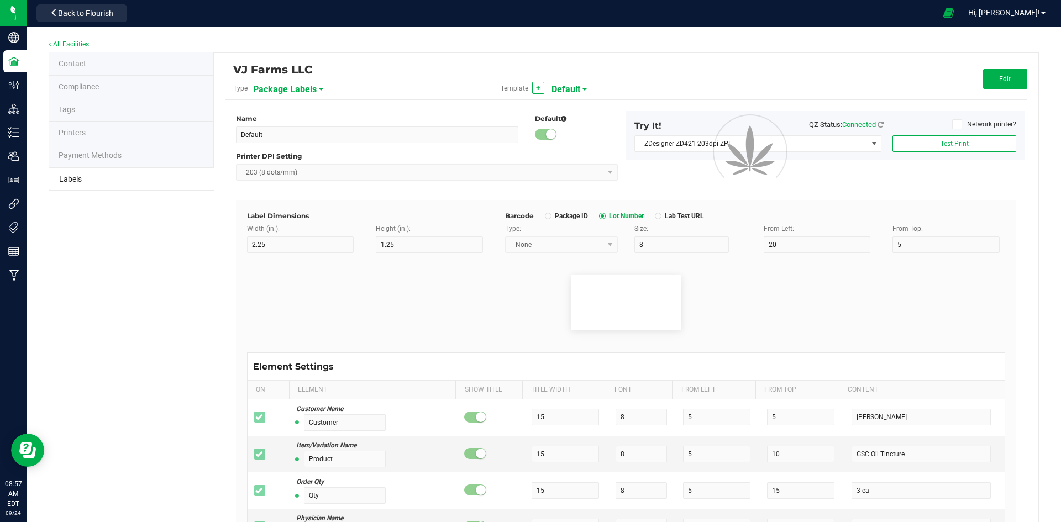
type input "11"
type input "6"
type input "19"
type input "7.5"
type input "0000 mg/pk"
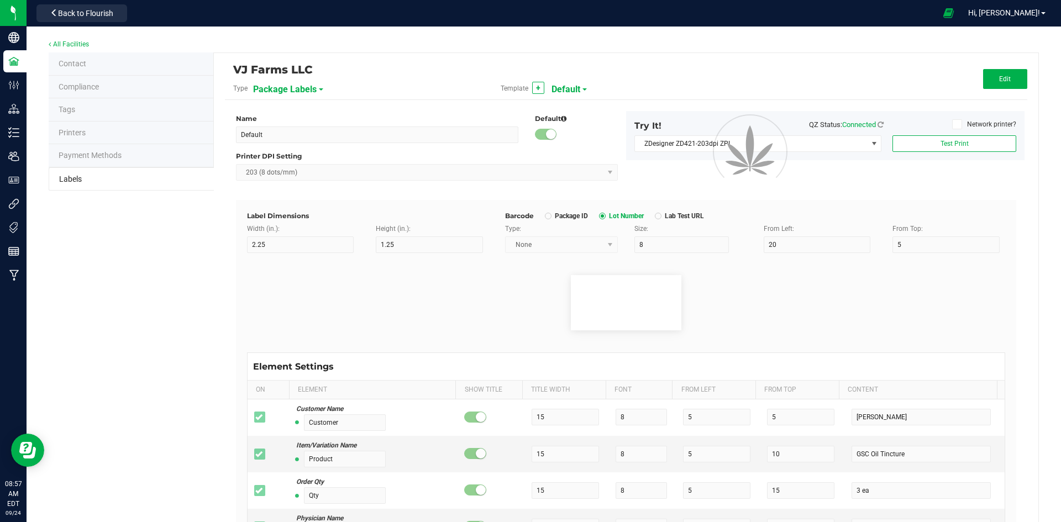
type input "Ref Field 2"
type input "25"
type input "6"
type input "19"
type input "10.5"
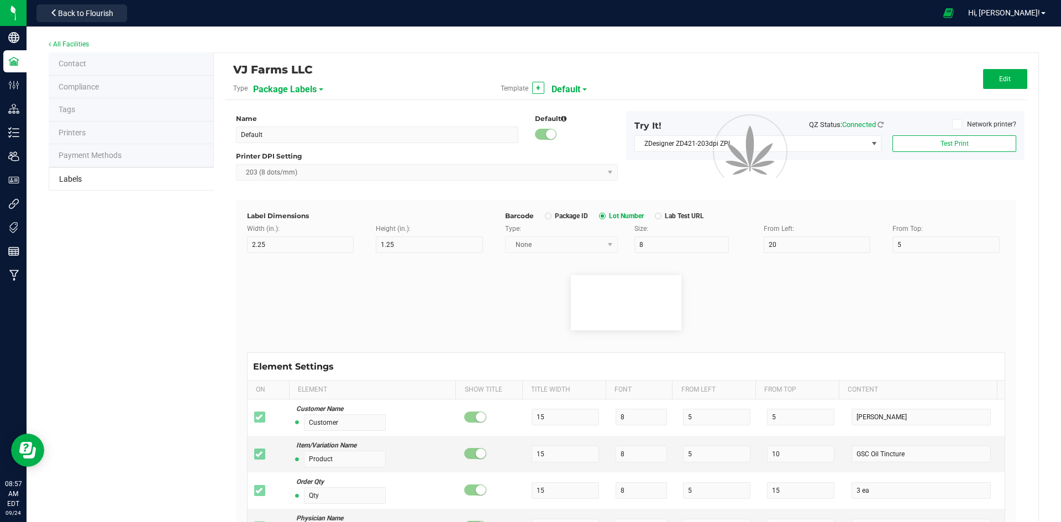
type input "0000 mg/pk"
type input "Package ID"
type input "25"
type input "10"
type input "5"
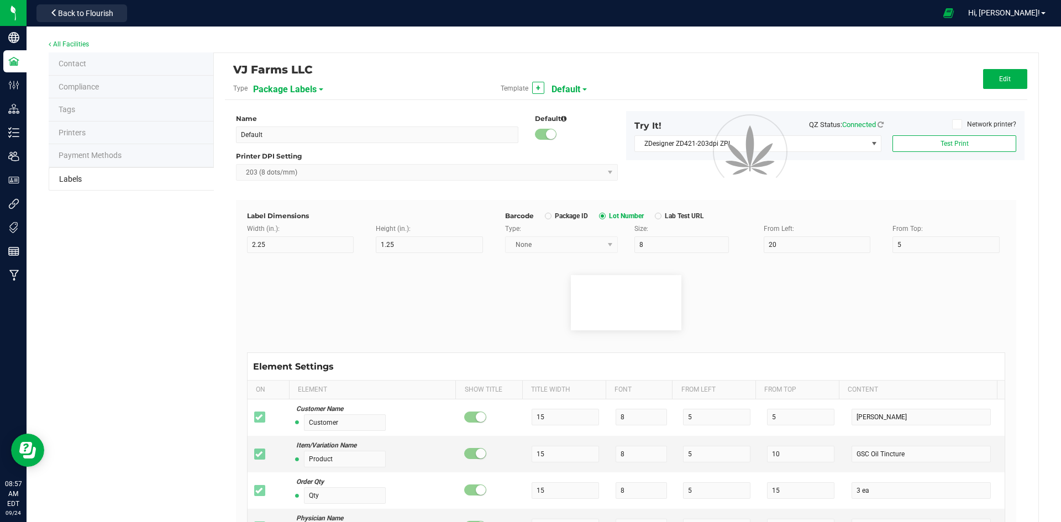
type input "CADMODS-20230420-096"
type input "SKU Name"
type input "25"
type input "10"
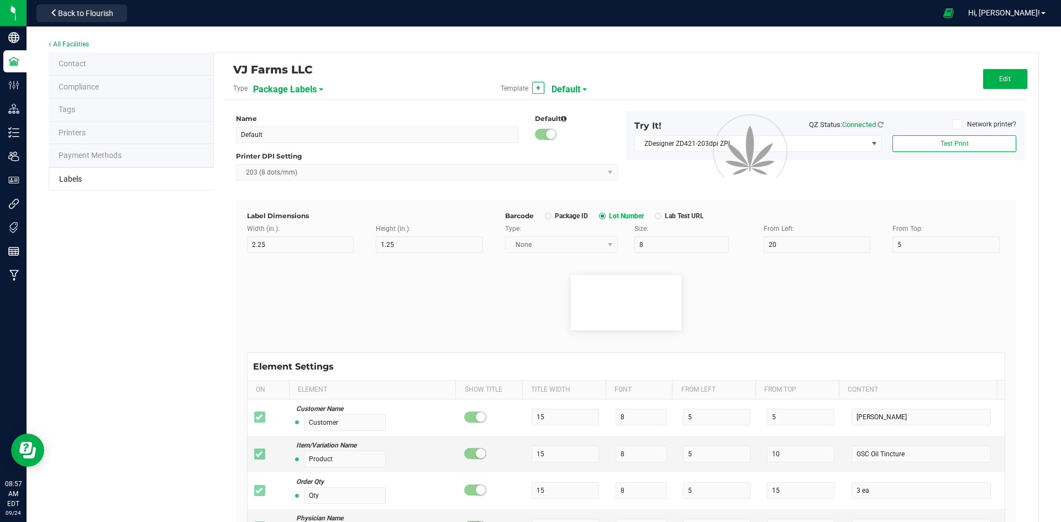
type input "Gelato Pen"
type input "Strain"
type input "25"
type input "10"
type input "15"
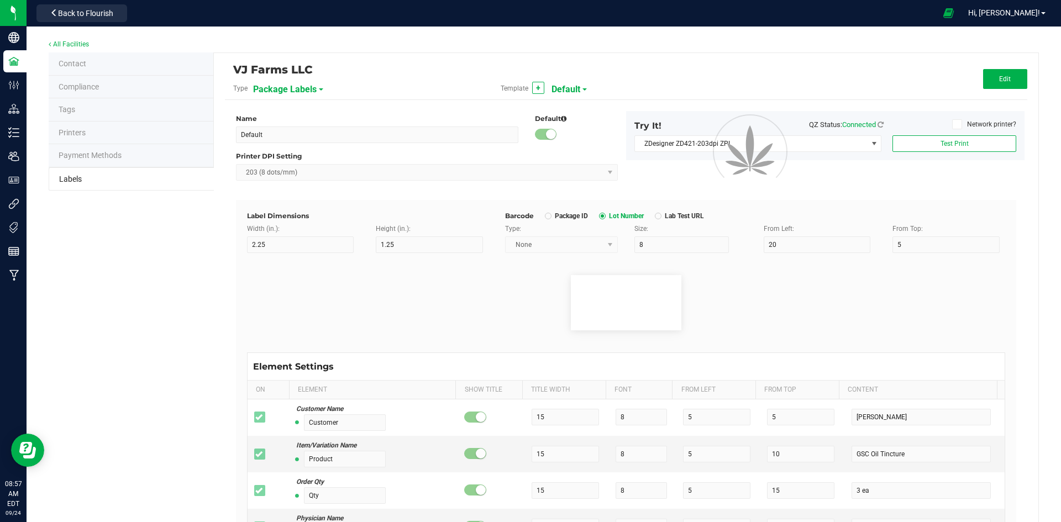
type input "Gelato"
type input "Size"
type input "25"
type input "10"
type input "20"
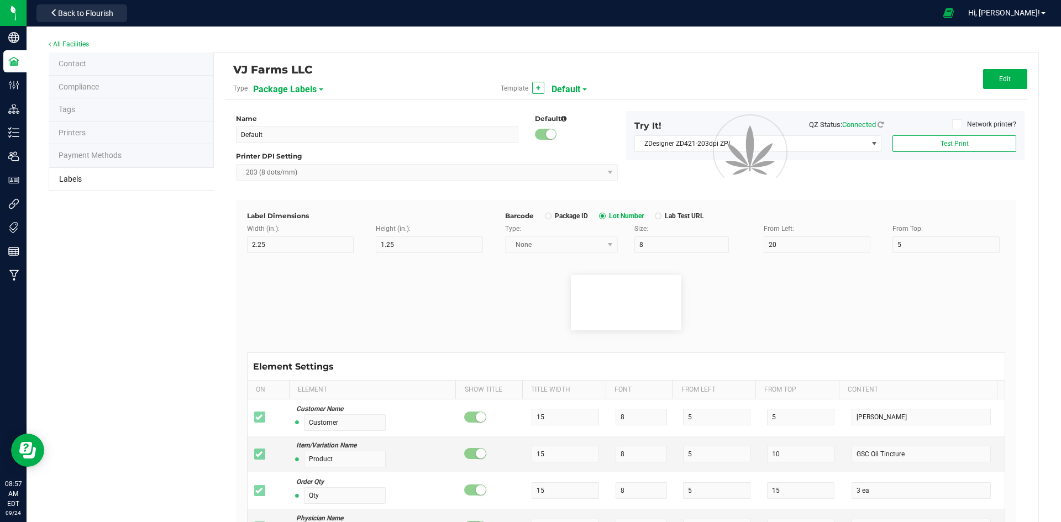
type input "44 ea"
type input "Package Date"
type input "25"
type input "10"
type input "25"
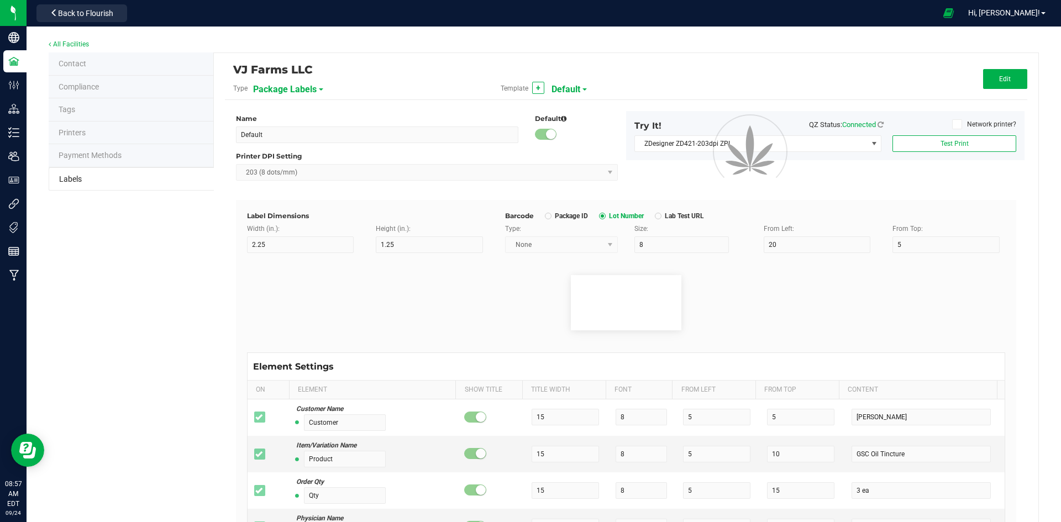
type input "4/20/2023 10:14pm"
type input "SKU"
type input "25"
type input "10"
type input "42P017"
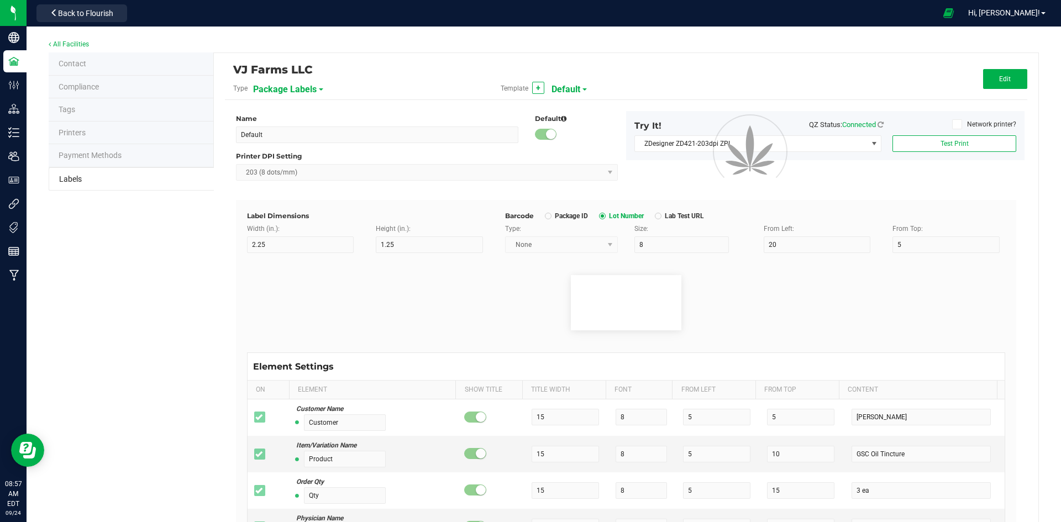
type input "Ref Field 3"
type input "25"
type input "10"
type input "35"
type input "Ref Field 3 Value"
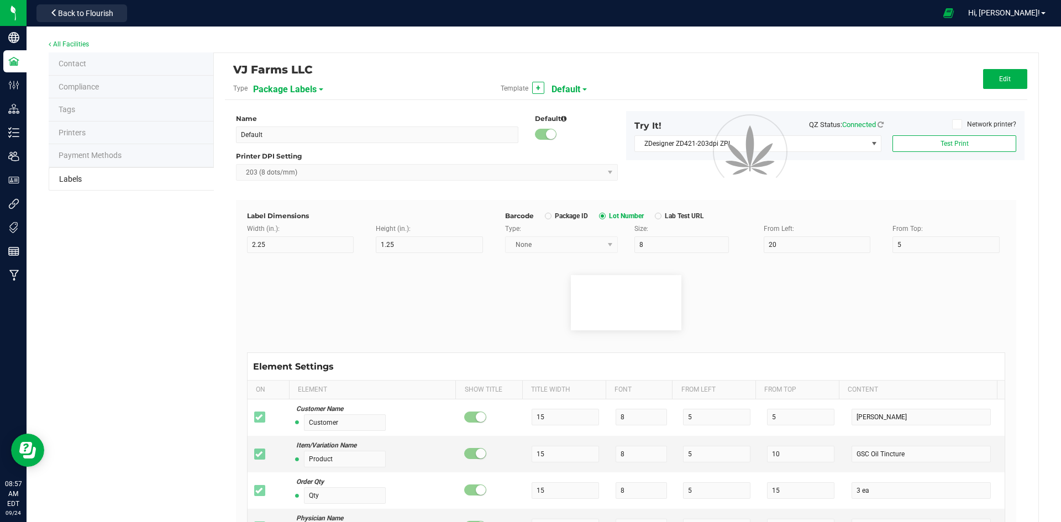
type input "Item Ref Field 1"
type input "25"
type input "10"
type input "35"
type input "Item Ref Field 1 Value"
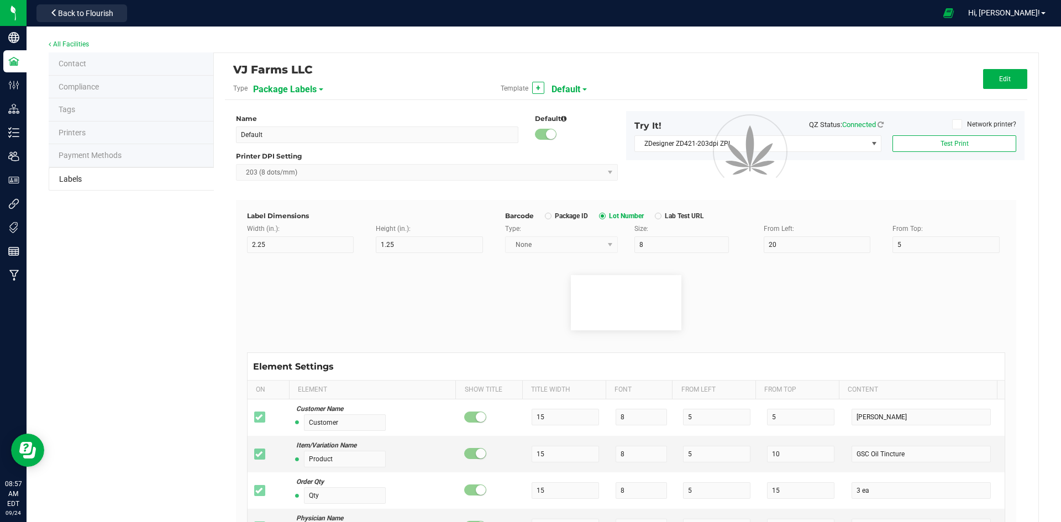
type input "Item Ref Field 2"
type input "25"
type input "10"
type input "35"
type input "Item Ref Field 2 Value"
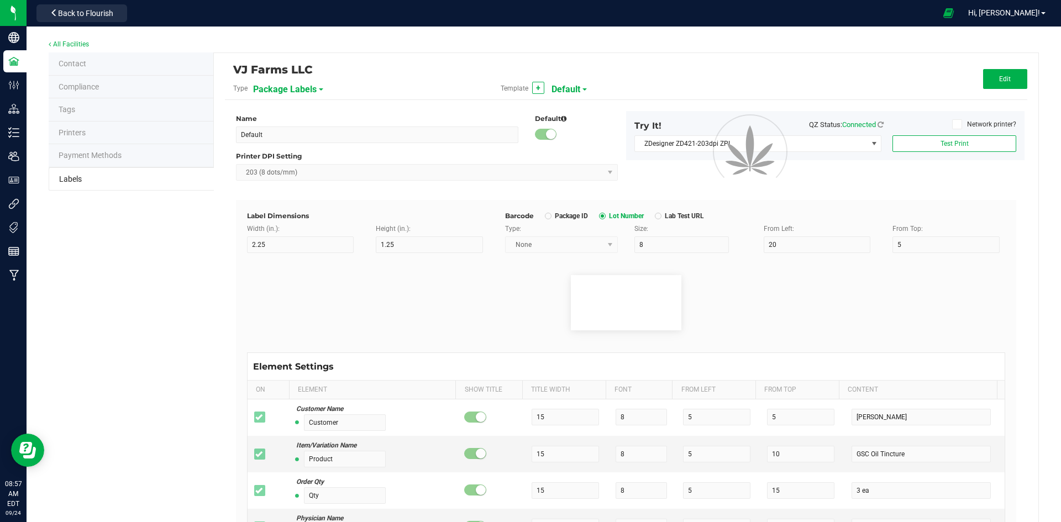
type input "Item Ref Field 3"
type input "25"
type input "10"
type input "35"
type input "Item Ref Field 3 Value"
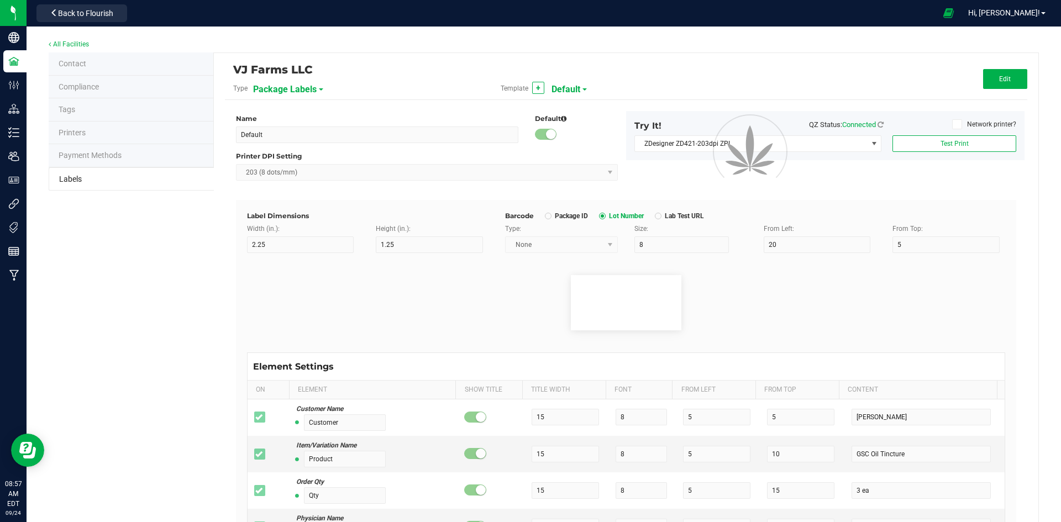
type input "Item Ref Field 4"
type input "25"
type input "10"
type input "35"
type input "Item Ref Field 4 Value"
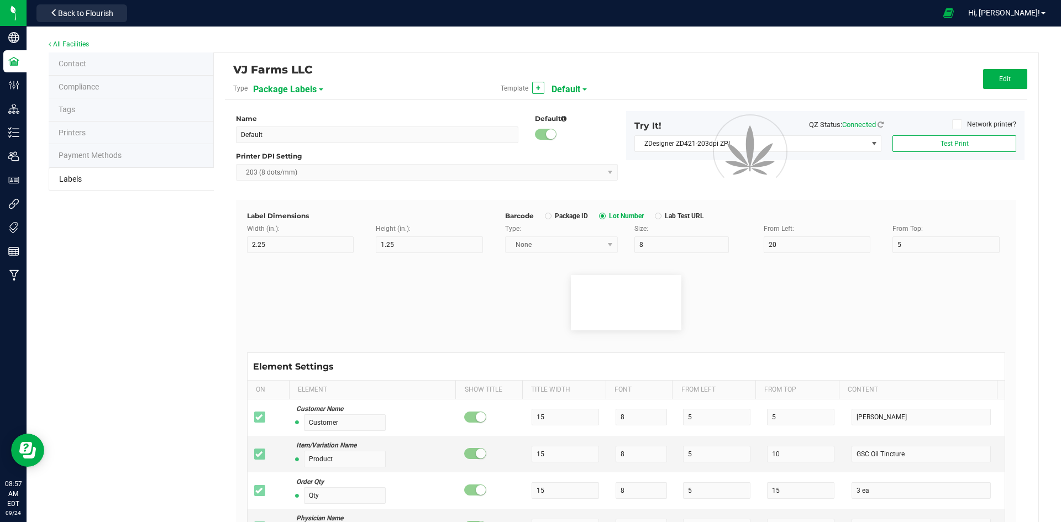
type input "Item Ref Field 5"
type input "25"
type input "10"
type input "35"
type input "Item Ref Field 5 Value"
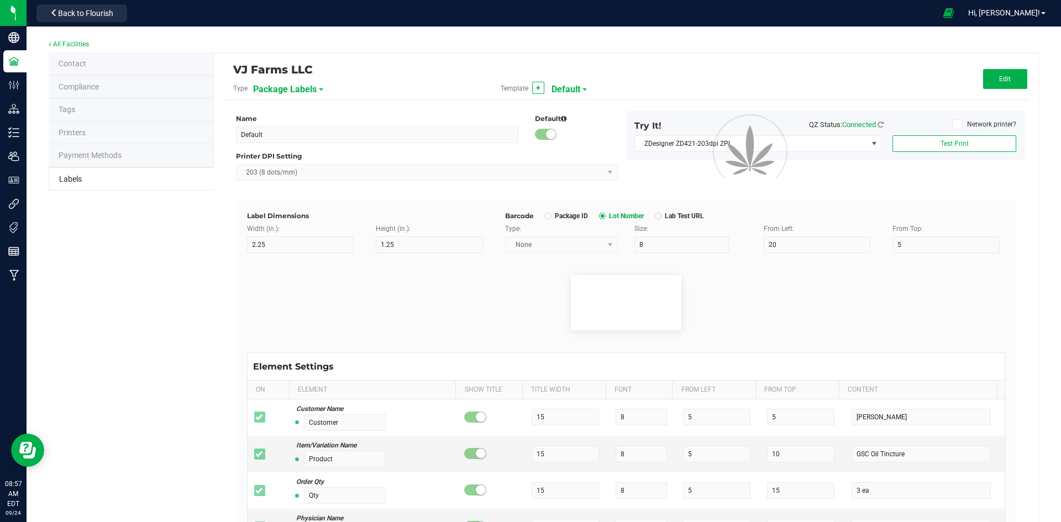
type input "NDC Number"
type input "25"
type input "10"
type input "35"
type input "0777-3105-02"
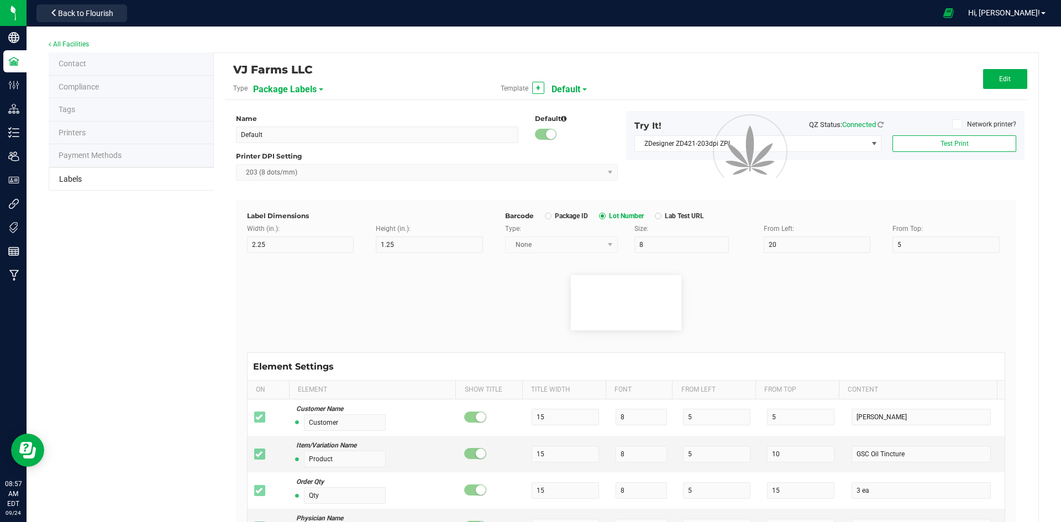
type input "Number of Servings"
type input "25"
type input "10"
type input "35"
type input "4 servings/item"
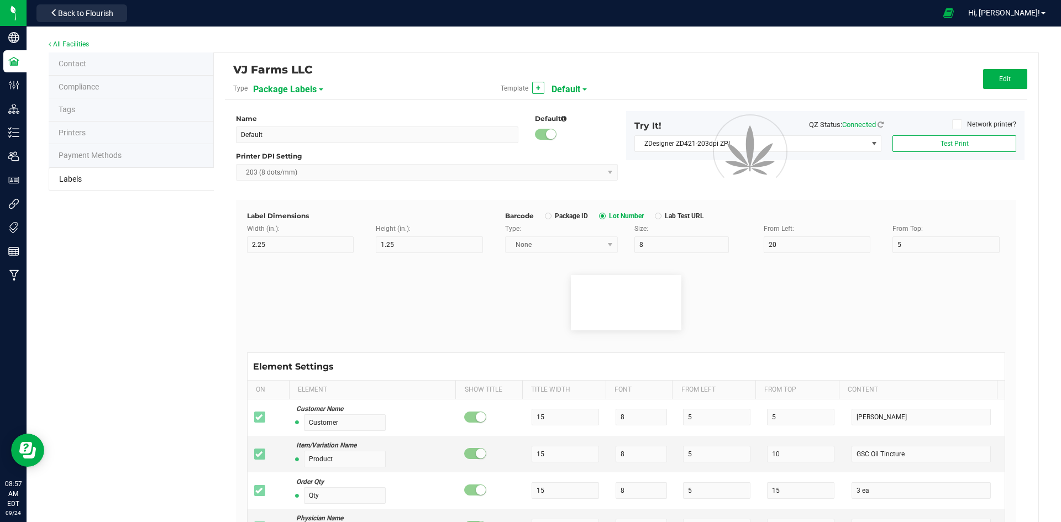
type input "Serving Size"
type input "25"
type input "10"
type input "35"
type input "1 cup"
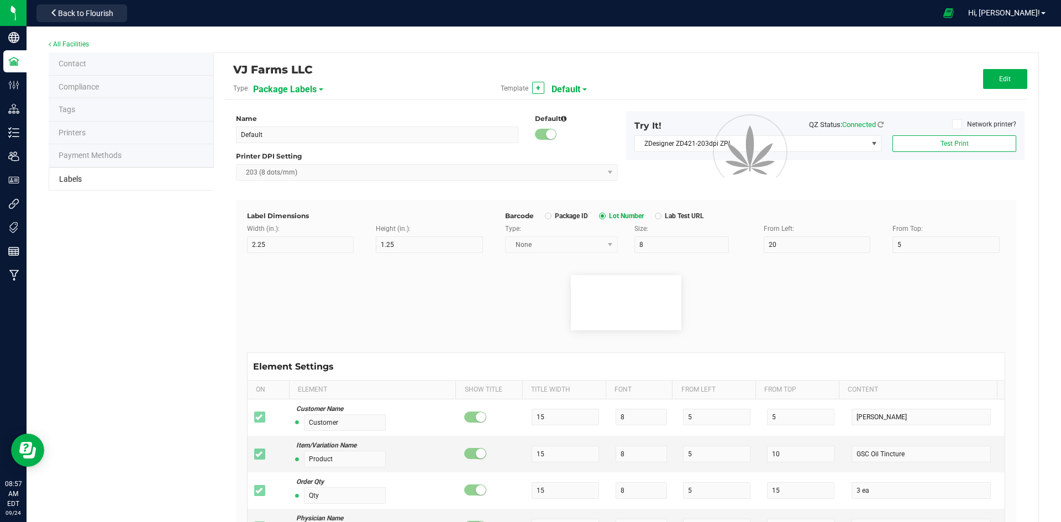
type input "Serving Size (Grams)"
type input "25"
type input "10"
type input "35"
type input "4 g"
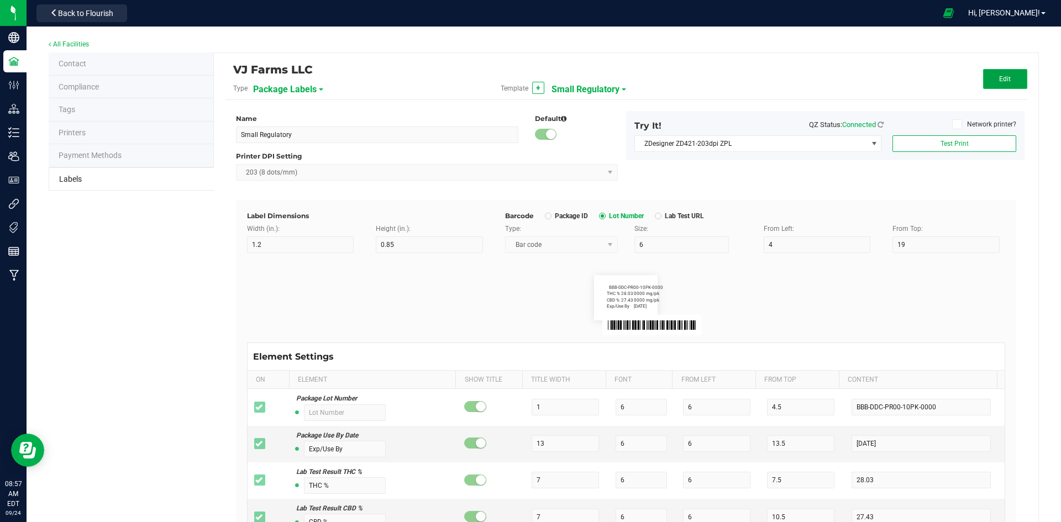
click at [992, 87] on button "Edit" at bounding box center [1005, 79] width 44 height 20
click at [793, 246] on input "4" at bounding box center [817, 245] width 107 height 17
click at [972, 75] on div "Cancel Save" at bounding box center [893, 79] width 267 height 20
click at [995, 75] on button "Save" at bounding box center [1005, 79] width 44 height 20
click at [988, 82] on button "Edit" at bounding box center [1005, 79] width 44 height 20
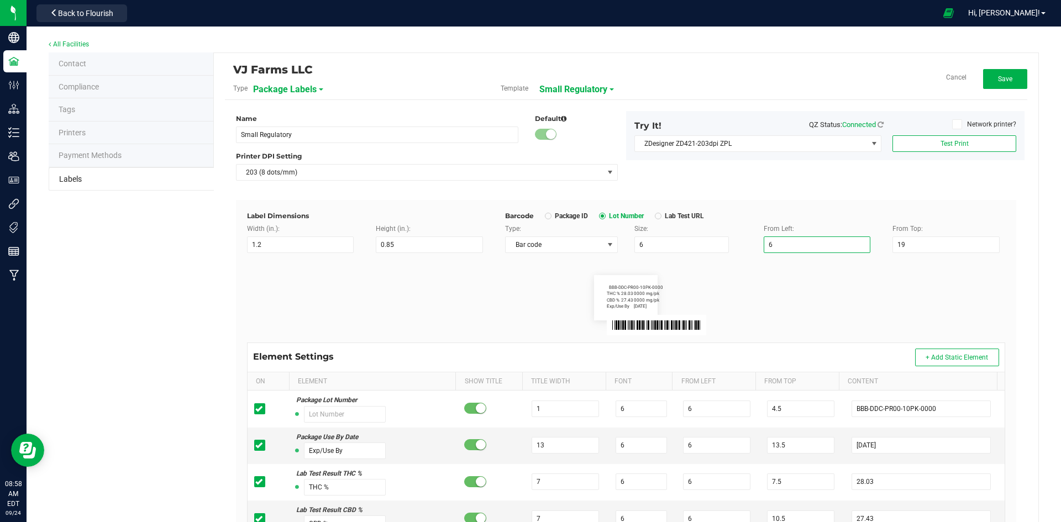
drag, startPoint x: 770, startPoint y: 238, endPoint x: 757, endPoint y: 243, distance: 14.2
click at [764, 243] on input "6" at bounding box center [817, 245] width 107 height 17
click at [998, 81] on span "Save" at bounding box center [1005, 79] width 14 height 8
drag, startPoint x: 978, startPoint y: 67, endPoint x: 992, endPoint y: 82, distance: 20.0
click at [979, 70] on div "VJ Farms LLC Type Package Labels Template + Small Regulatory Edit" at bounding box center [626, 82] width 802 height 36
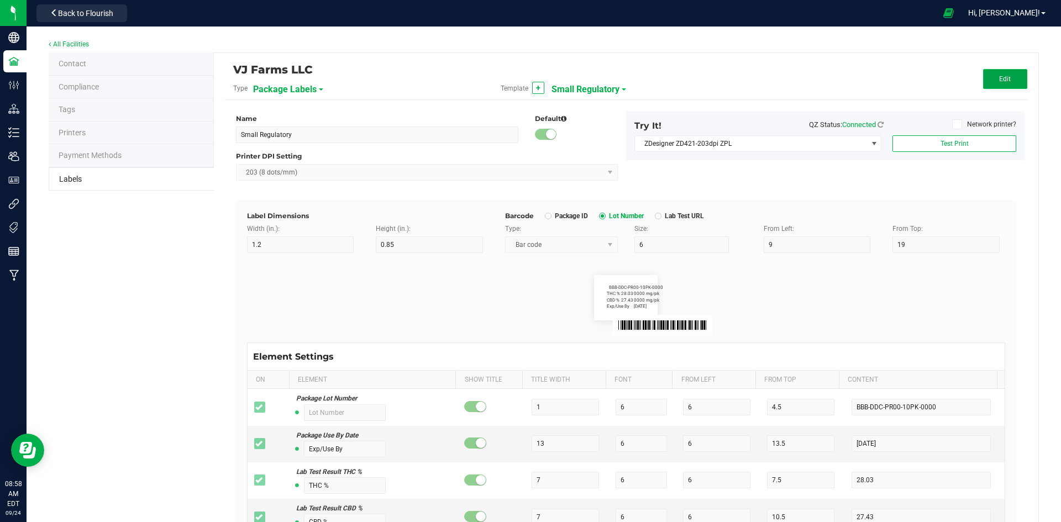
click at [995, 83] on button "Edit" at bounding box center [1005, 79] width 44 height 20
drag, startPoint x: 778, startPoint y: 248, endPoint x: 730, endPoint y: 256, distance: 48.8
click at [730, 256] on div "Label Dimensions Width (in.): 1.2 Height (in.): 0.85 Barcode Package ID Lot Num…" at bounding box center [626, 476] width 780 height 553
type input "6"
click at [1009, 74] on button "Save" at bounding box center [1005, 79] width 44 height 20
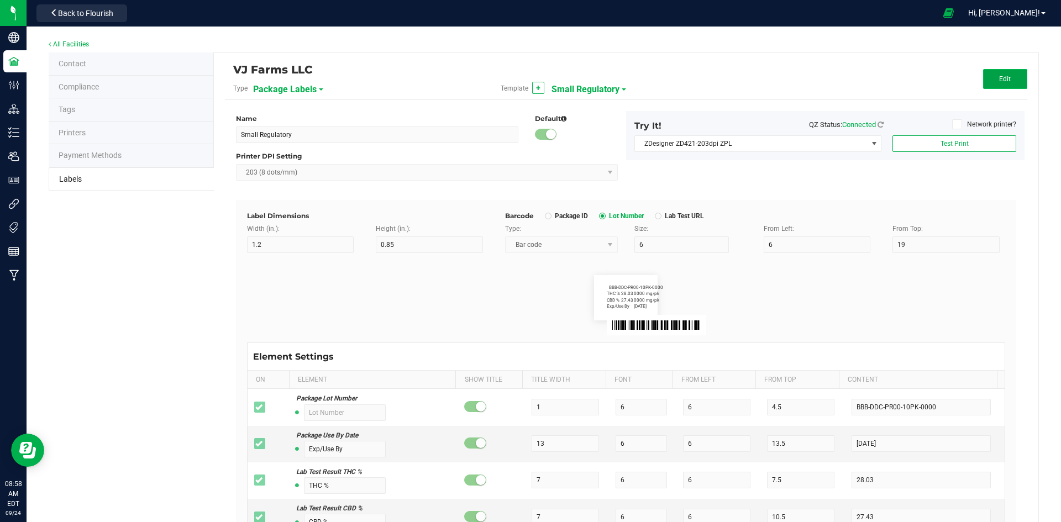
click at [999, 78] on span "Edit" at bounding box center [1005, 79] width 12 height 8
click at [806, 244] on input "6" at bounding box center [817, 245] width 107 height 17
click at [997, 89] on div "VJ Farms LLC Type Package Labels Template Small Regulatory Cancel Save" at bounding box center [626, 82] width 802 height 36
click at [996, 85] on button "Save" at bounding box center [1005, 79] width 44 height 20
click at [994, 90] on div "VJ Farms LLC Type Package Labels Template + Small Regulatory Edit" at bounding box center [626, 82] width 802 height 36
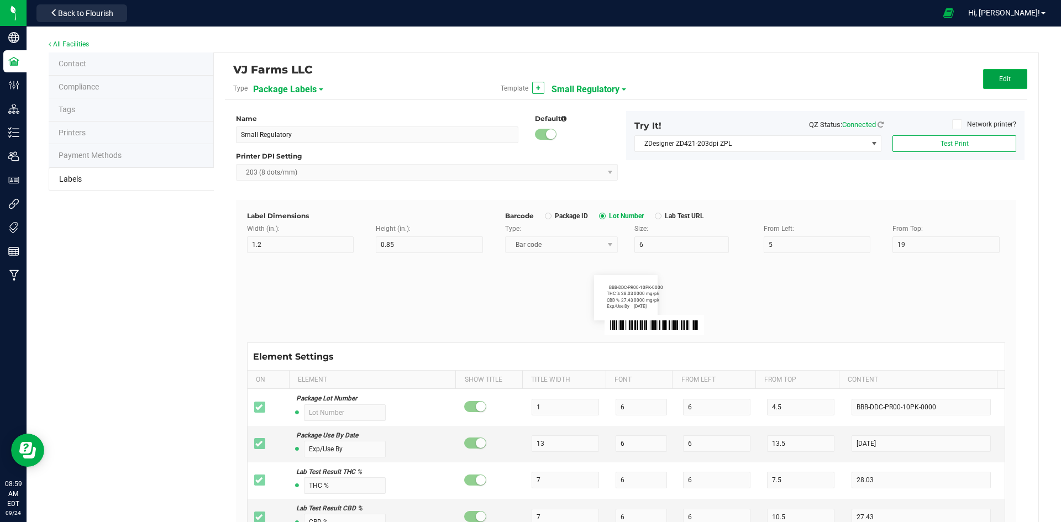
click at [999, 80] on span "Edit" at bounding box center [1005, 79] width 12 height 8
click at [786, 252] on input "5" at bounding box center [817, 245] width 107 height 17
type input "5.5"
click at [1007, 66] on div "VJ Farms LLC Type Package Labels Template Small Regulatory Cancel Save" at bounding box center [626, 82] width 802 height 36
click at [1009, 80] on button "Save" at bounding box center [1005, 79] width 44 height 20
